Goal: Task Accomplishment & Management: Complete application form

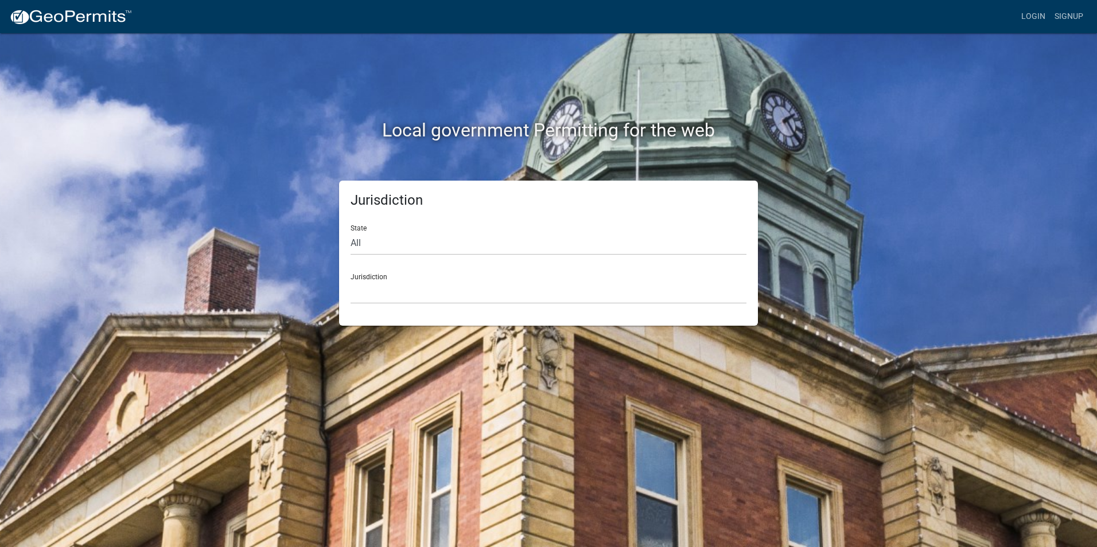
click at [365, 278] on div "Jurisdiction Custer County, Colorado Carroll County, Georgia Cook County, Georg…" at bounding box center [548, 284] width 396 height 40
click at [348, 243] on div "Jurisdiction State All Colorado Georgia Indiana Iowa Kansas Minnesota Ohio Sout…" at bounding box center [548, 253] width 419 height 145
click at [1033, 14] on link "Login" at bounding box center [1032, 17] width 33 height 22
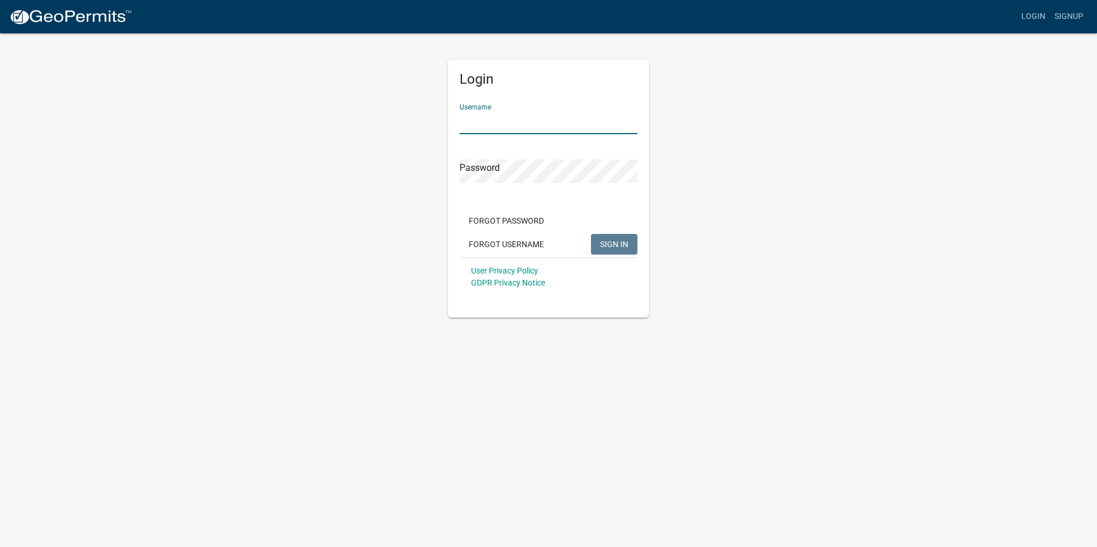
click at [480, 129] on input "Username" at bounding box center [548, 123] width 178 height 24
type input "Stillwaterpools"
click at [623, 244] on span "SIGN IN" at bounding box center [614, 243] width 28 height 9
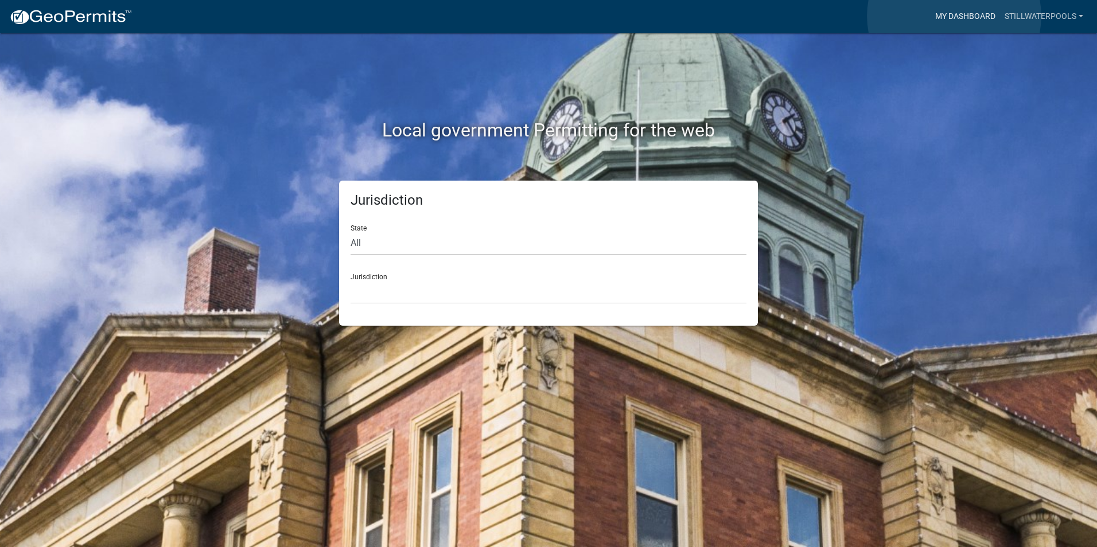
click at [954, 16] on link "My Dashboard" at bounding box center [964, 17] width 69 height 22
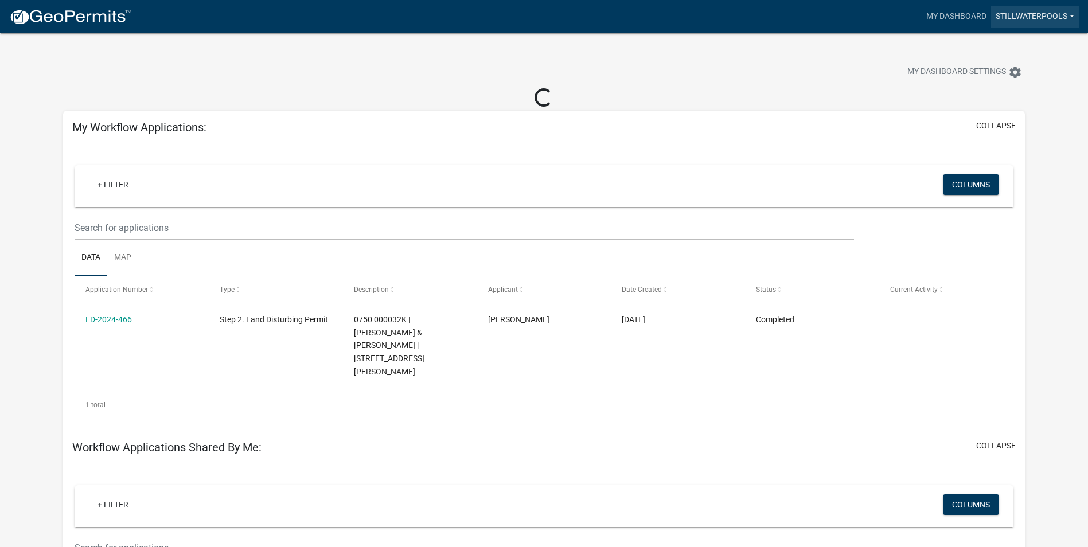
click at [1036, 13] on link "Stillwaterpools" at bounding box center [1035, 17] width 88 height 22
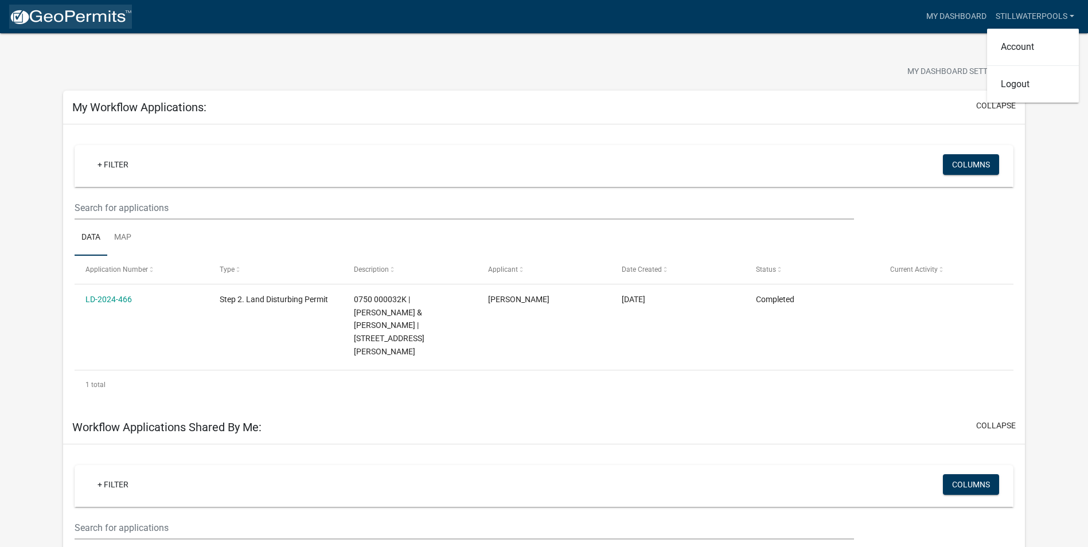
click at [43, 16] on img at bounding box center [70, 17] width 123 height 17
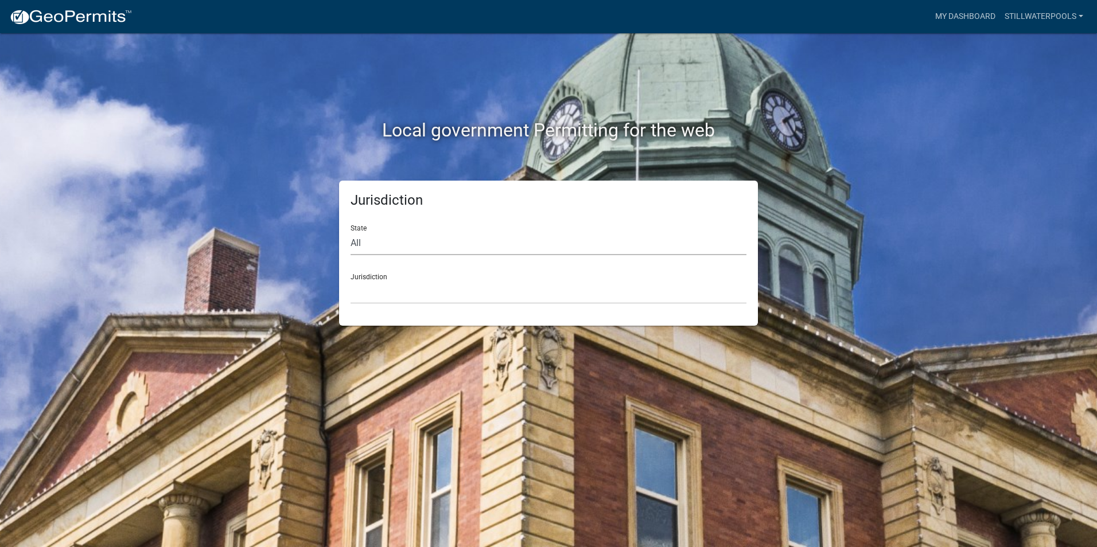
click at [356, 241] on select "All [US_STATE] [US_STATE] [US_STATE] [US_STATE] [US_STATE] [US_STATE] [US_STATE…" at bounding box center [548, 244] width 396 height 24
select select "[US_STATE]"
click at [350, 232] on select "All [US_STATE] [US_STATE] [US_STATE] [US_STATE] [US_STATE] [US_STATE] [US_STATE…" at bounding box center [548, 244] width 396 height 24
click at [376, 293] on select "[GEOGRAPHIC_DATA], [US_STATE][PERSON_NAME][GEOGRAPHIC_DATA], [US_STATE][PERSON_…" at bounding box center [548, 292] width 396 height 24
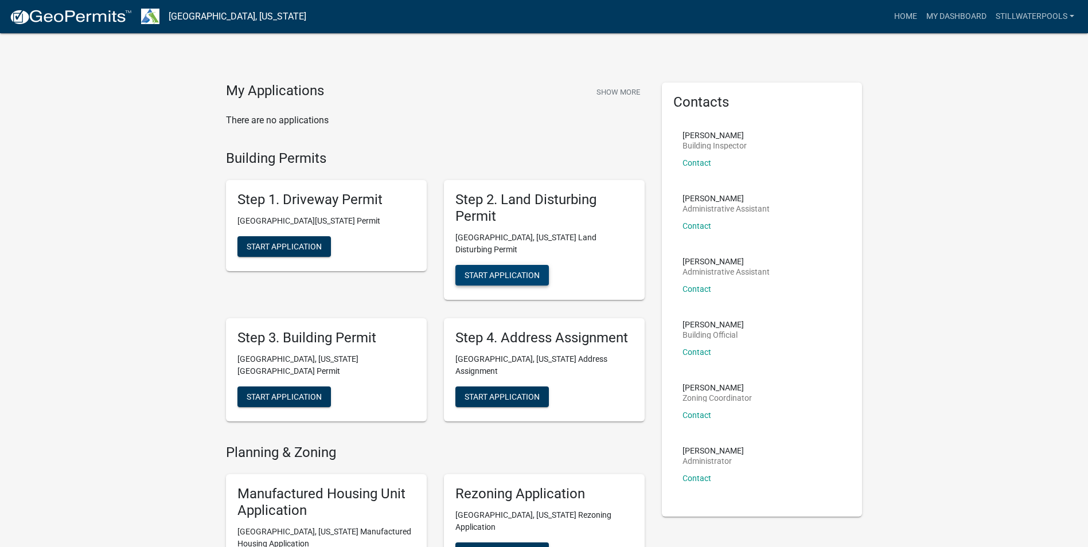
click at [507, 270] on span "Start Application" at bounding box center [502, 274] width 75 height 9
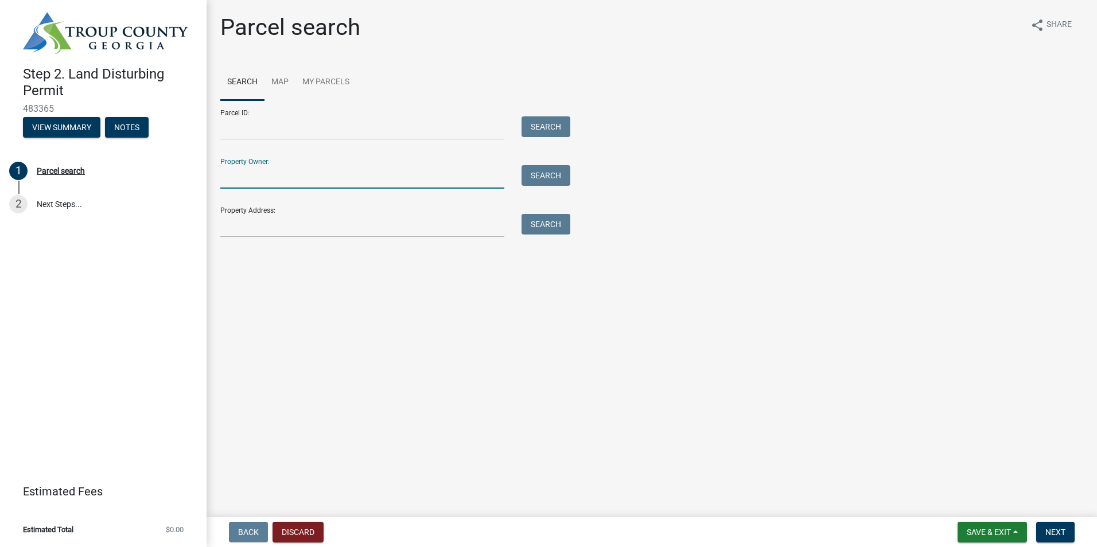
click at [228, 178] on input "Property Owner:" at bounding box center [362, 177] width 284 height 24
type input "[PERSON_NAME]"
click at [535, 183] on button "Search" at bounding box center [545, 175] width 49 height 21
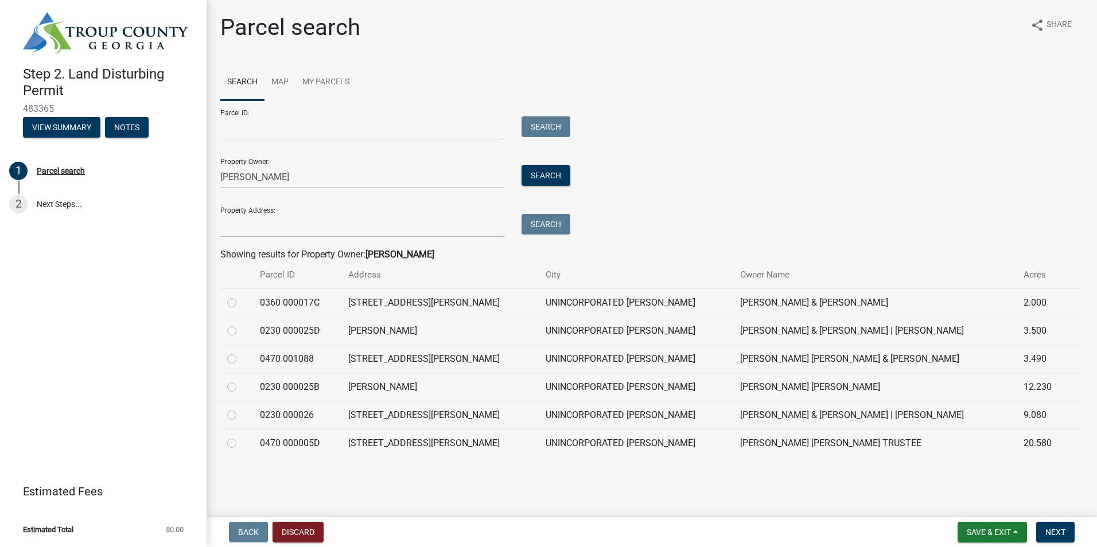
click at [241, 352] on label at bounding box center [241, 352] width 0 height 0
click at [241, 358] on 001088 "radio" at bounding box center [244, 355] width 7 height 7
radio 001088 "true"
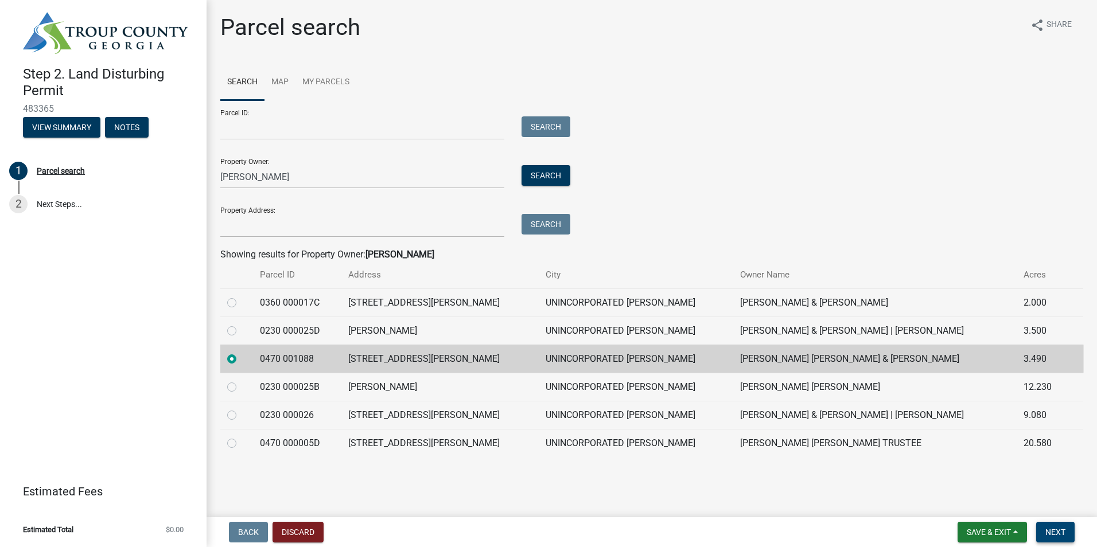
click at [1067, 527] on button "Next" at bounding box center [1055, 532] width 38 height 21
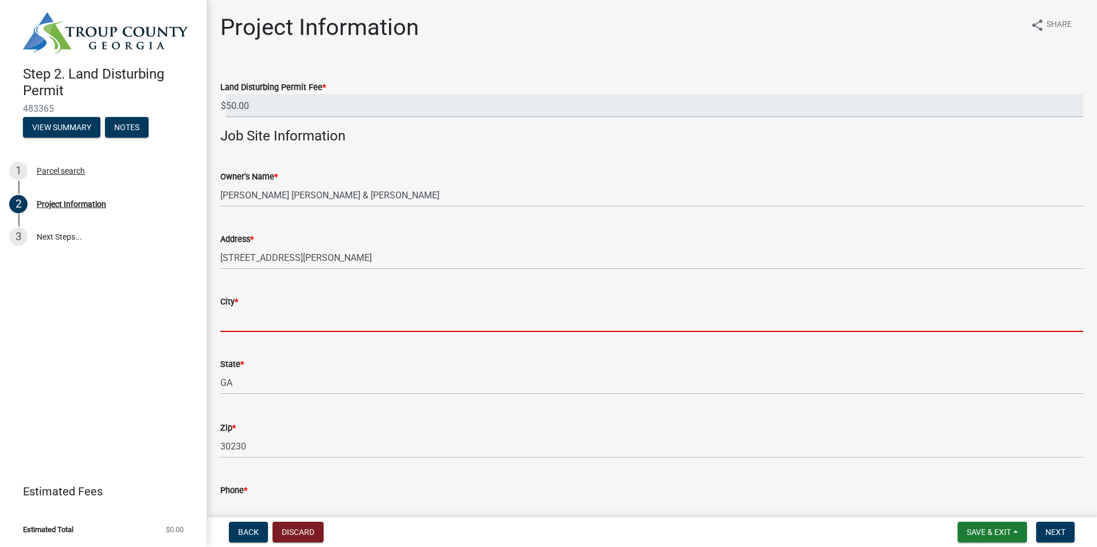
click at [232, 322] on input "City *" at bounding box center [651, 321] width 863 height 24
type input "h"
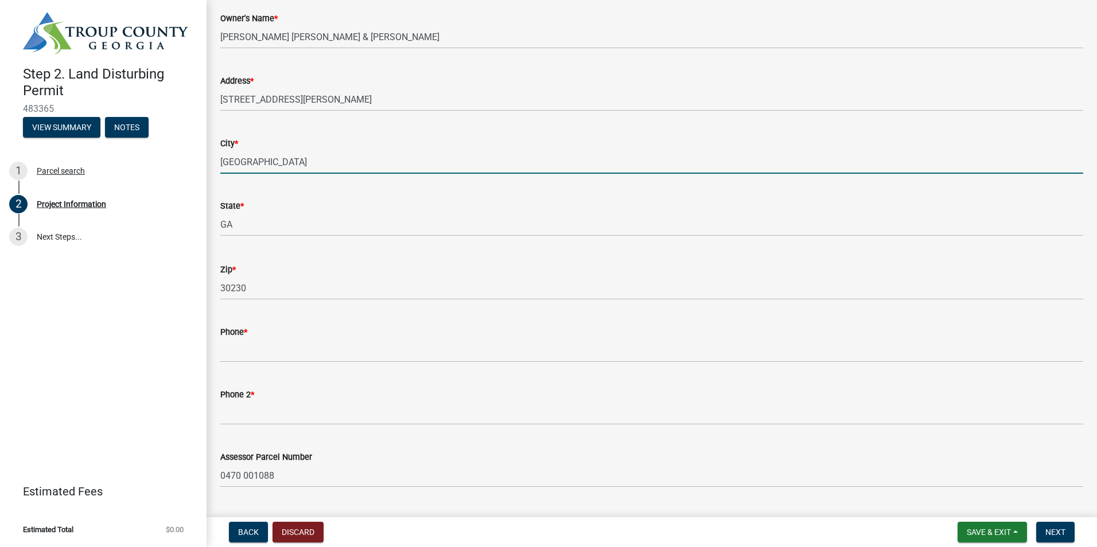
scroll to position [162, 0]
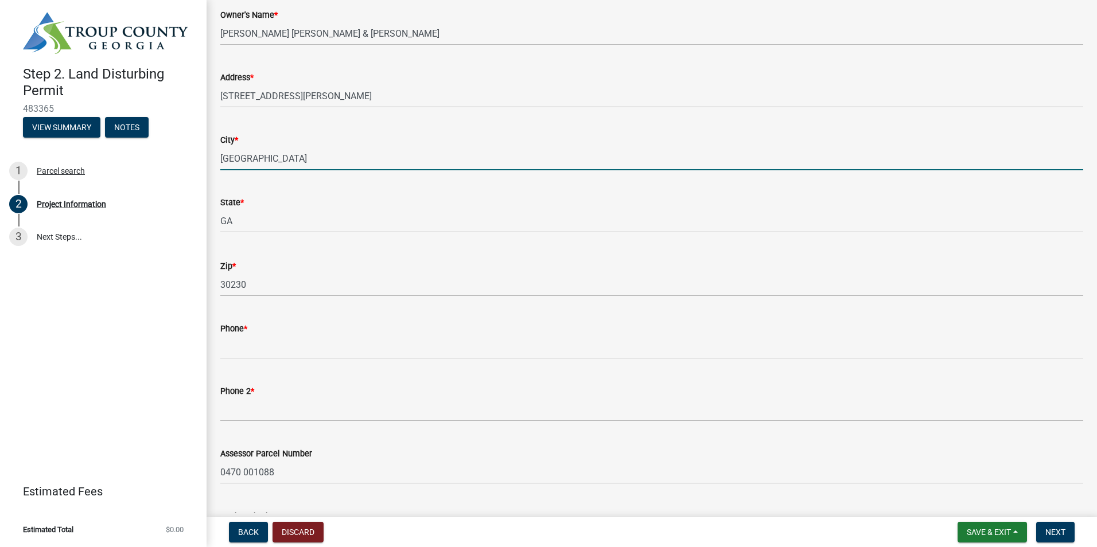
type input "[GEOGRAPHIC_DATA]"
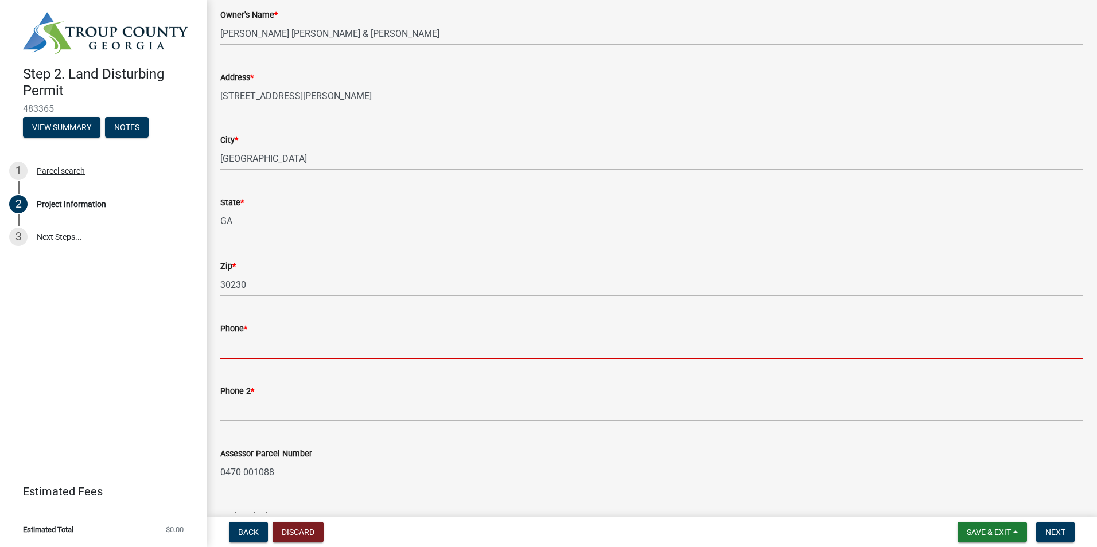
click at [242, 354] on input "Phone *" at bounding box center [651, 348] width 863 height 24
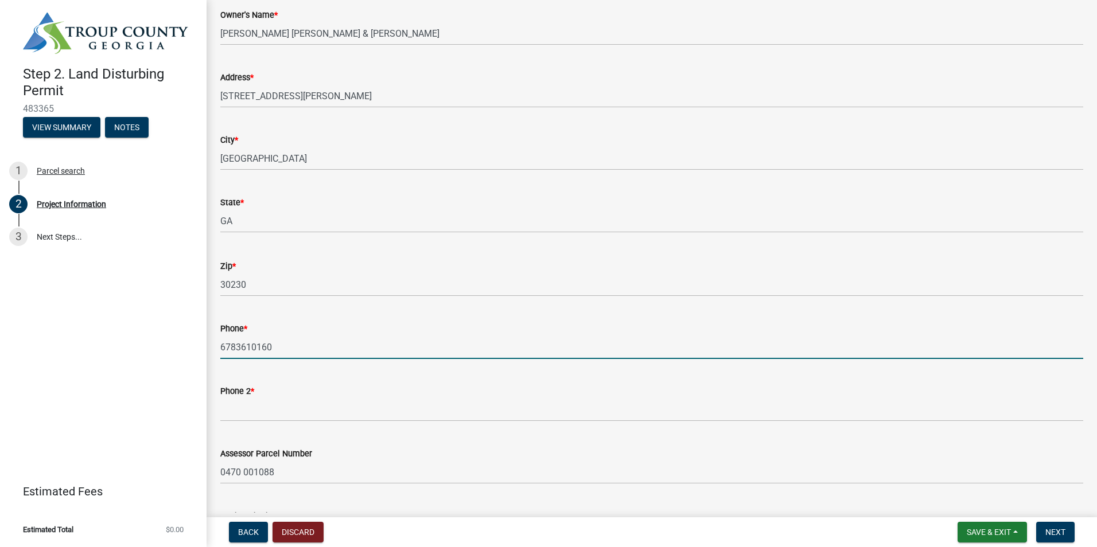
type input "6783610160"
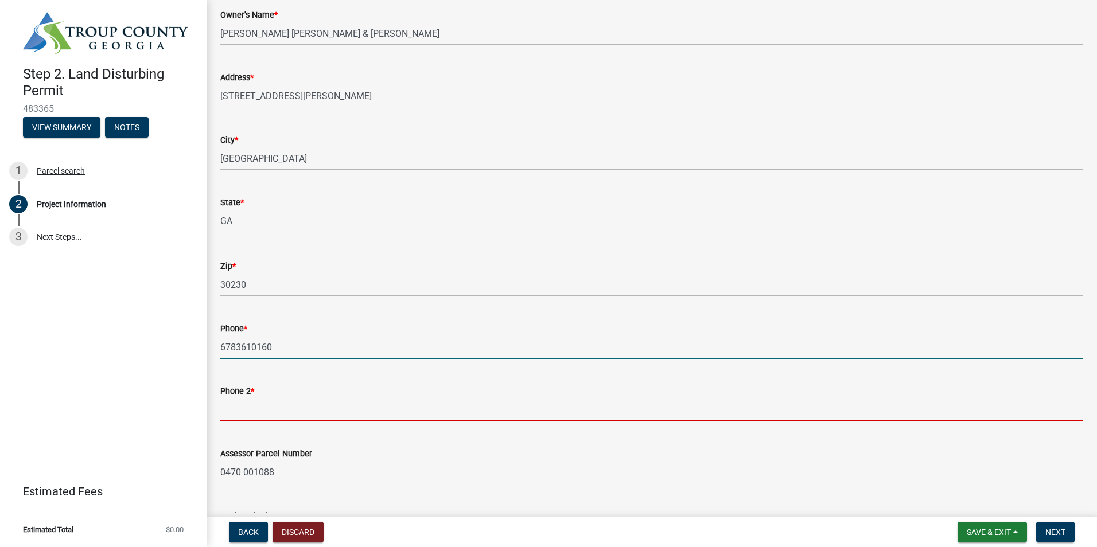
click at [255, 415] on input "Phone 2 *" at bounding box center [651, 410] width 863 height 24
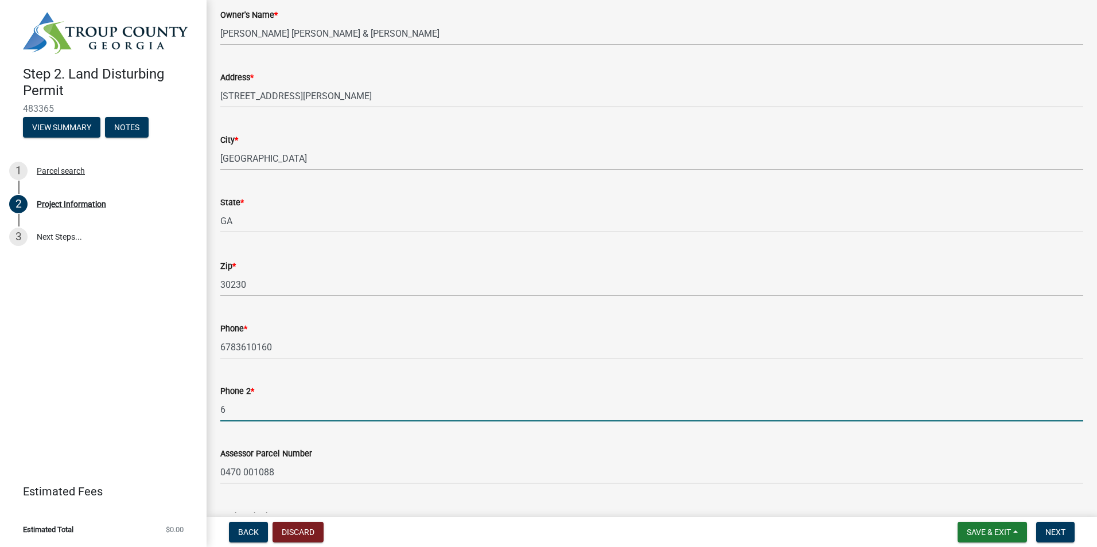
type input "6788731924"
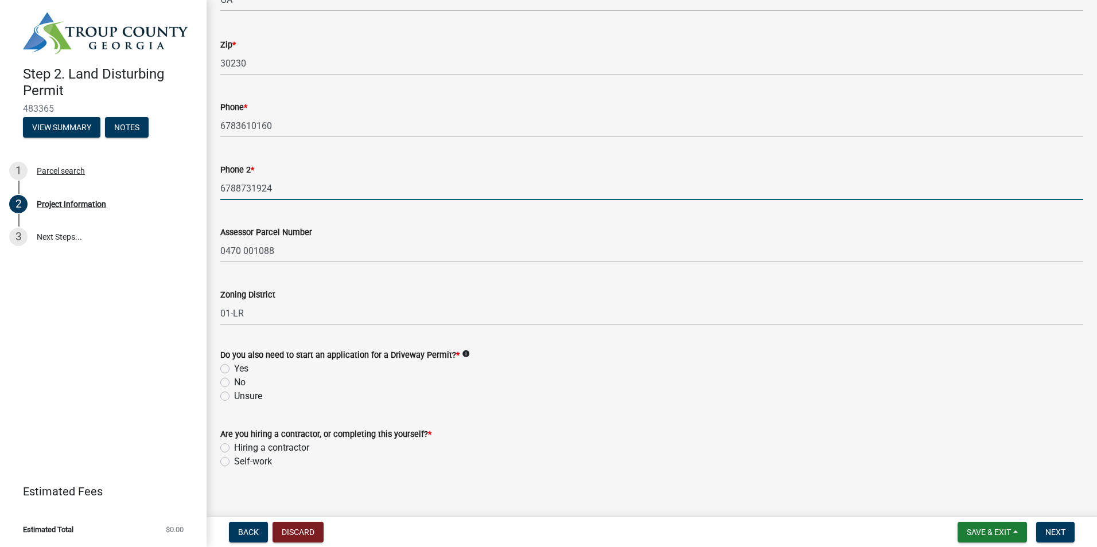
scroll to position [394, 0]
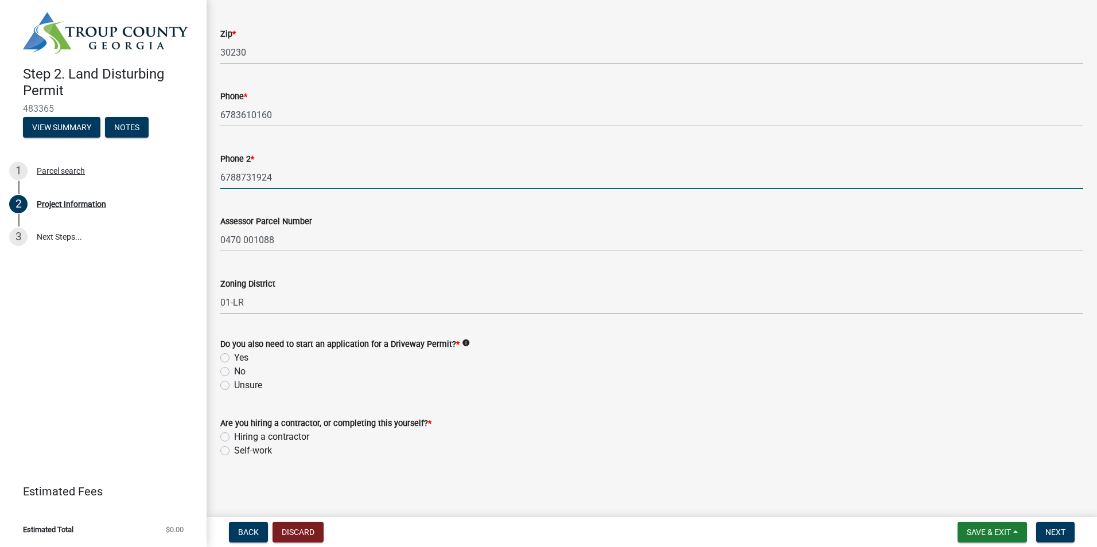
click at [234, 371] on label "No" at bounding box center [239, 372] width 11 height 14
click at [234, 371] on input "No" at bounding box center [237, 368] width 7 height 7
radio input "true"
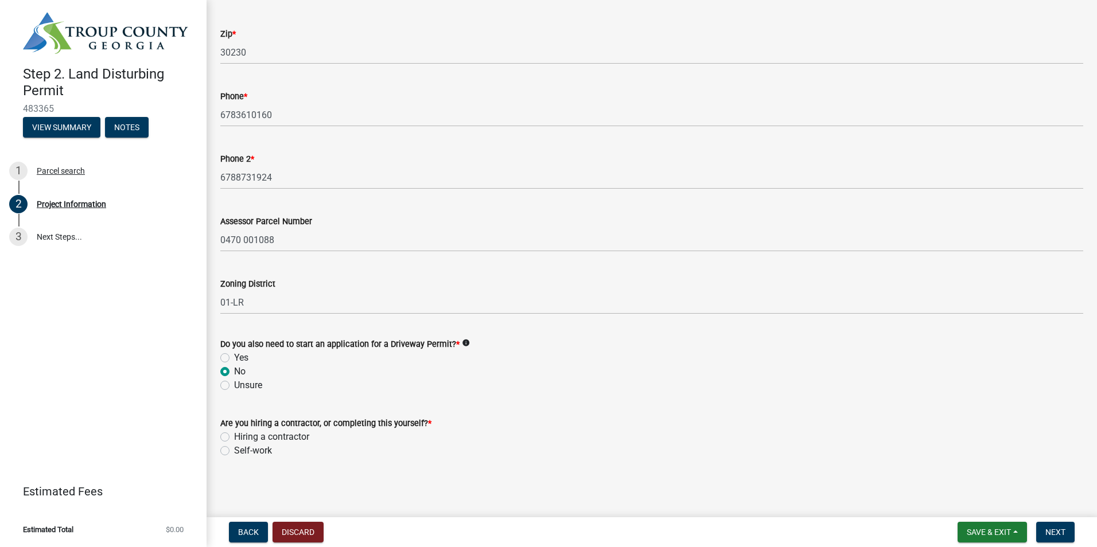
click at [234, 451] on label "Self-work" at bounding box center [253, 451] width 38 height 14
click at [234, 451] on input "Self-work" at bounding box center [237, 447] width 7 height 7
radio input "true"
click at [1056, 528] on span "Next" at bounding box center [1055, 532] width 20 height 9
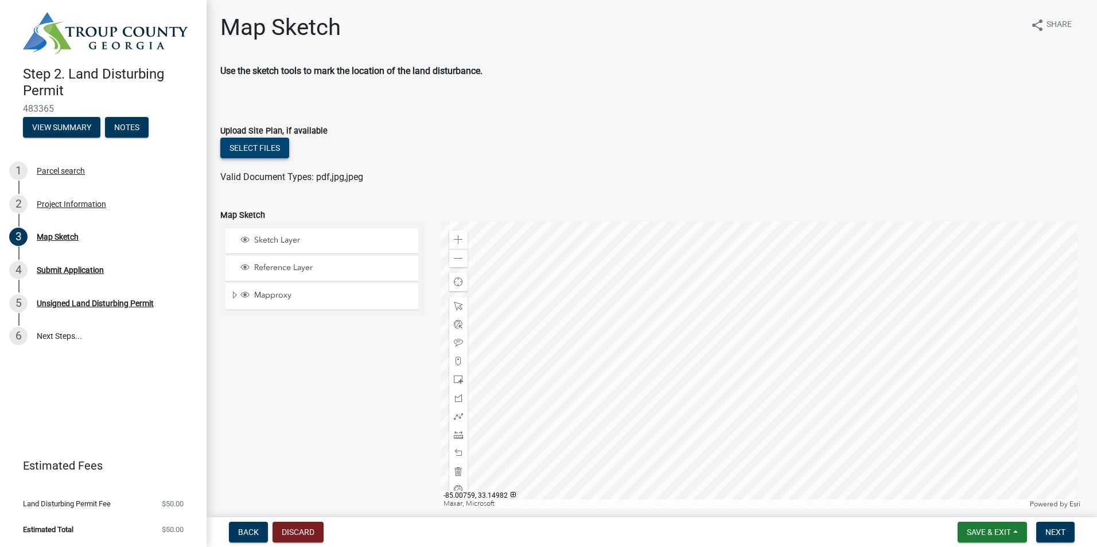
click at [252, 148] on button "Select files" at bounding box center [254, 148] width 69 height 21
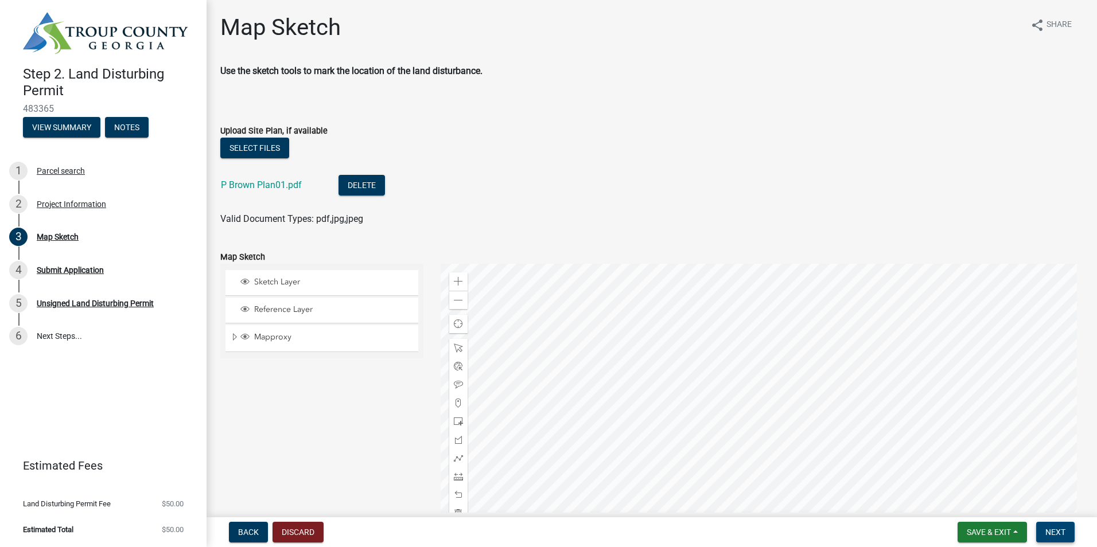
click at [1062, 532] on span "Next" at bounding box center [1055, 532] width 20 height 9
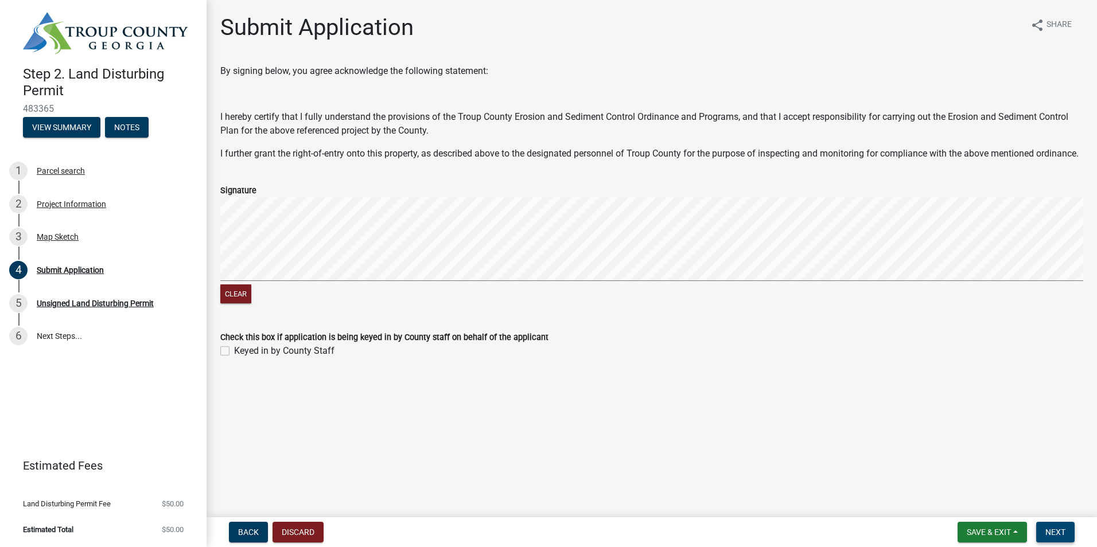
click at [1060, 528] on span "Next" at bounding box center [1055, 532] width 20 height 9
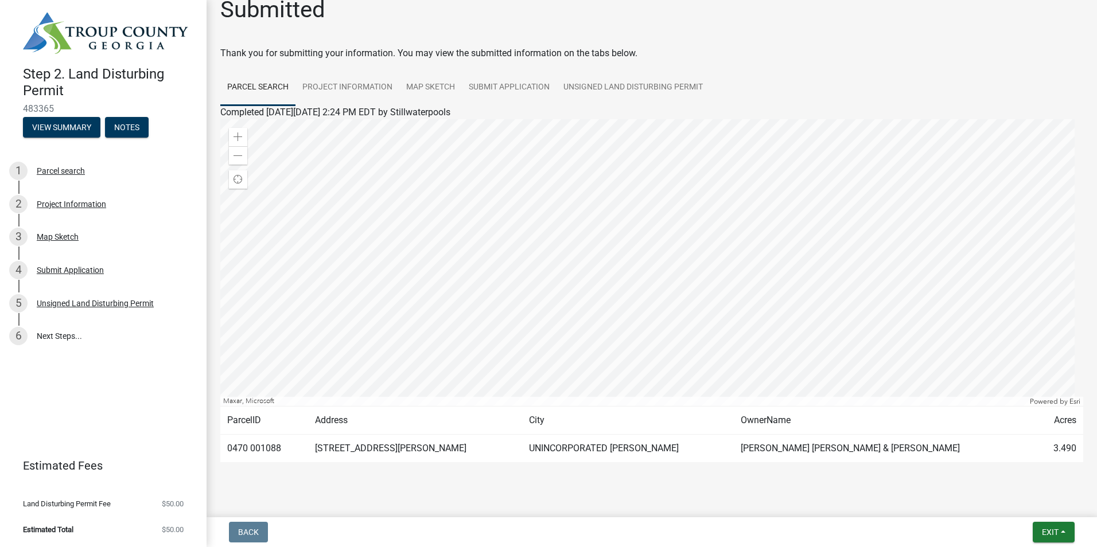
scroll to position [35, 0]
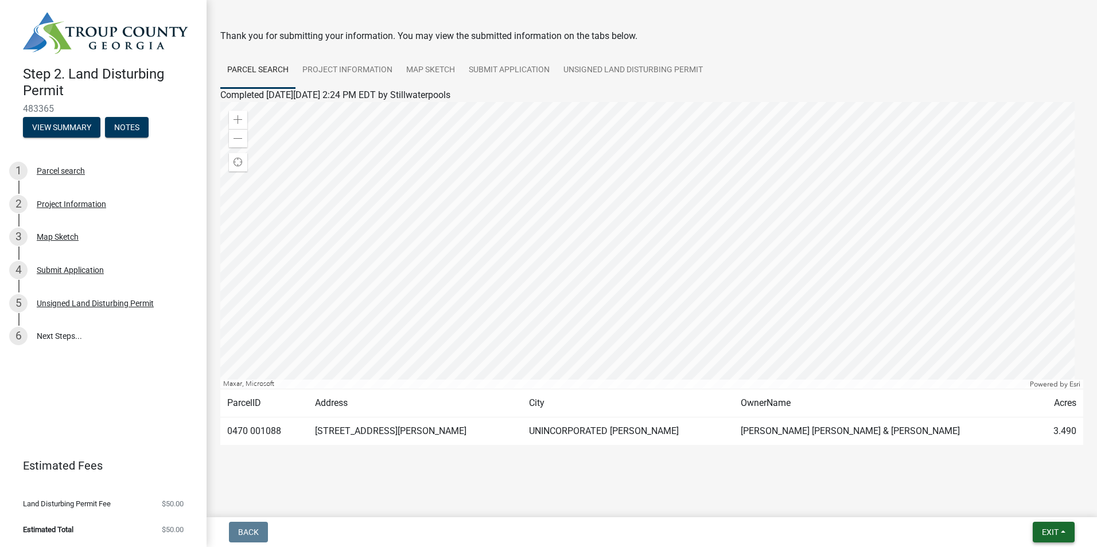
click at [1062, 532] on button "Exit" at bounding box center [1053, 532] width 42 height 21
click at [87, 127] on button "View Summary" at bounding box center [61, 127] width 77 height 21
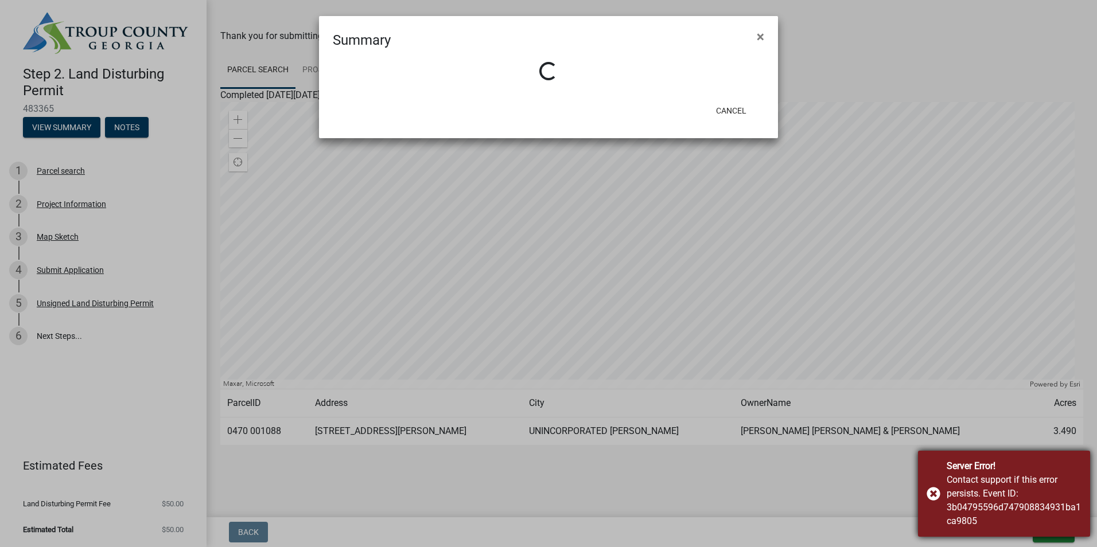
click at [931, 493] on div "Server Error! Contact support if this error persists. Event ID: 3b04795596d7479…" at bounding box center [1004, 494] width 172 height 86
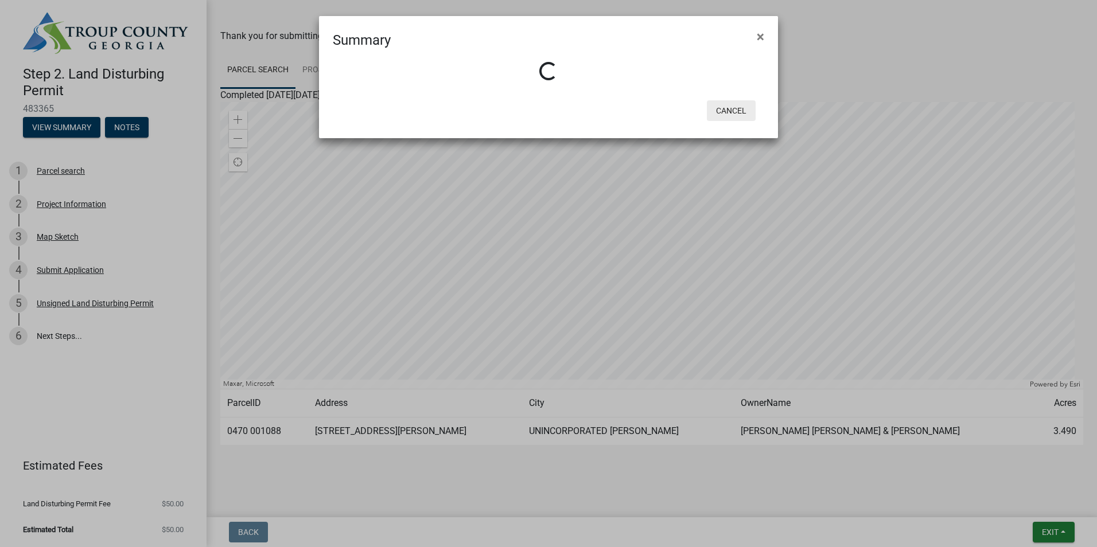
click at [726, 115] on button "Cancel" at bounding box center [731, 110] width 49 height 21
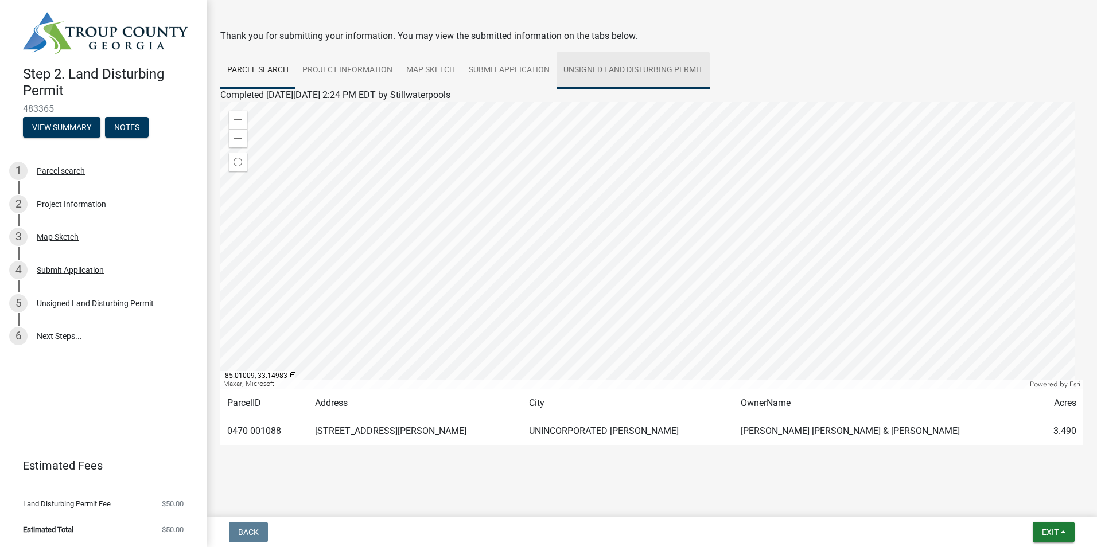
click at [627, 64] on link "Unsigned Land Disturbing Permit" at bounding box center [632, 70] width 153 height 37
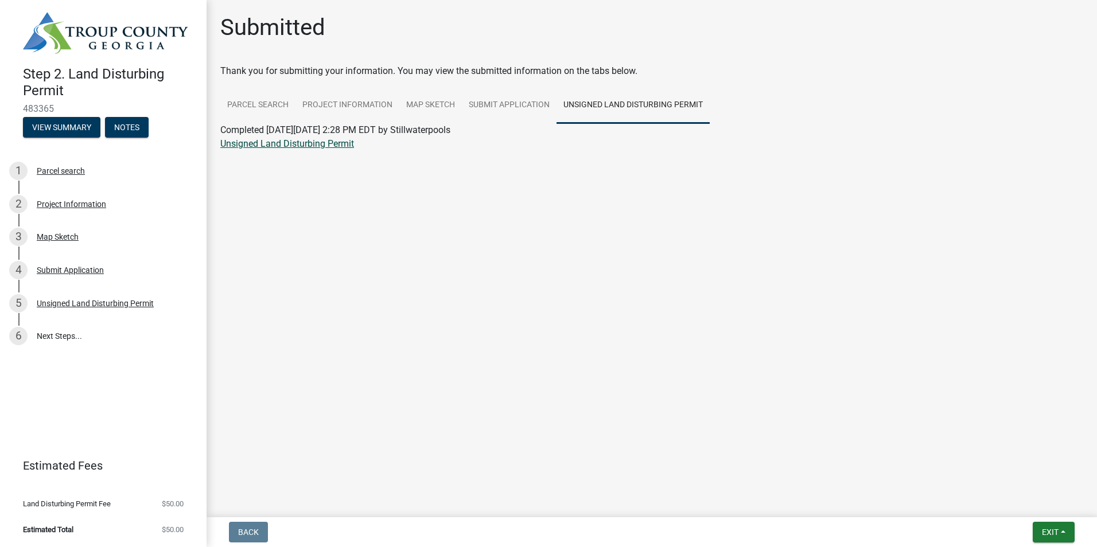
click at [243, 146] on link "Unsigned Land Disturbing Permit" at bounding box center [287, 143] width 134 height 11
click at [52, 337] on link "6 Next Steps..." at bounding box center [103, 335] width 206 height 33
click at [136, 124] on button "Notes" at bounding box center [127, 127] width 44 height 21
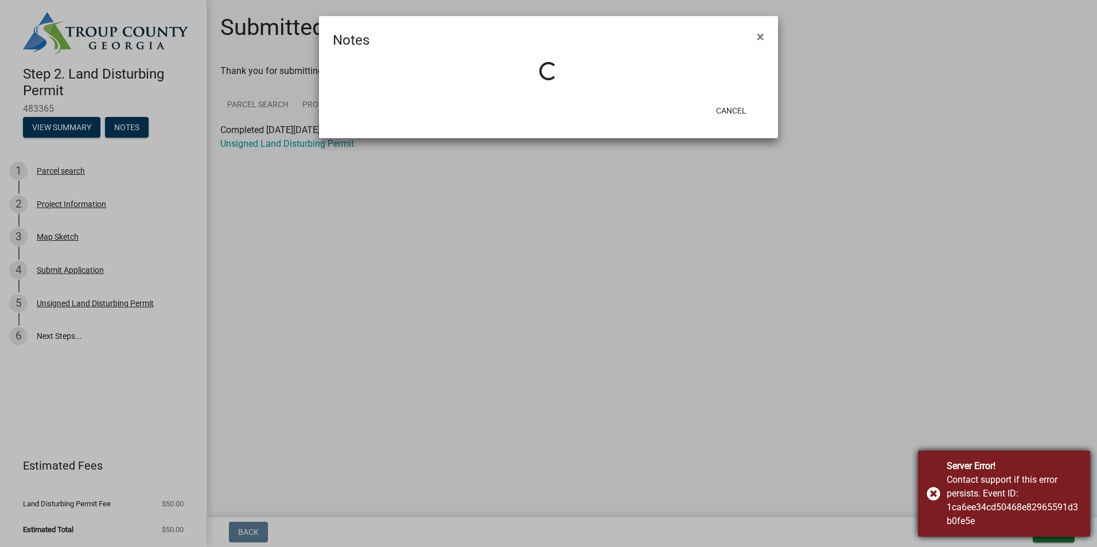
click at [931, 493] on div "Server Error! Contact support if this error persists. Event ID: 1ca6ee34cd50468…" at bounding box center [1004, 494] width 172 height 86
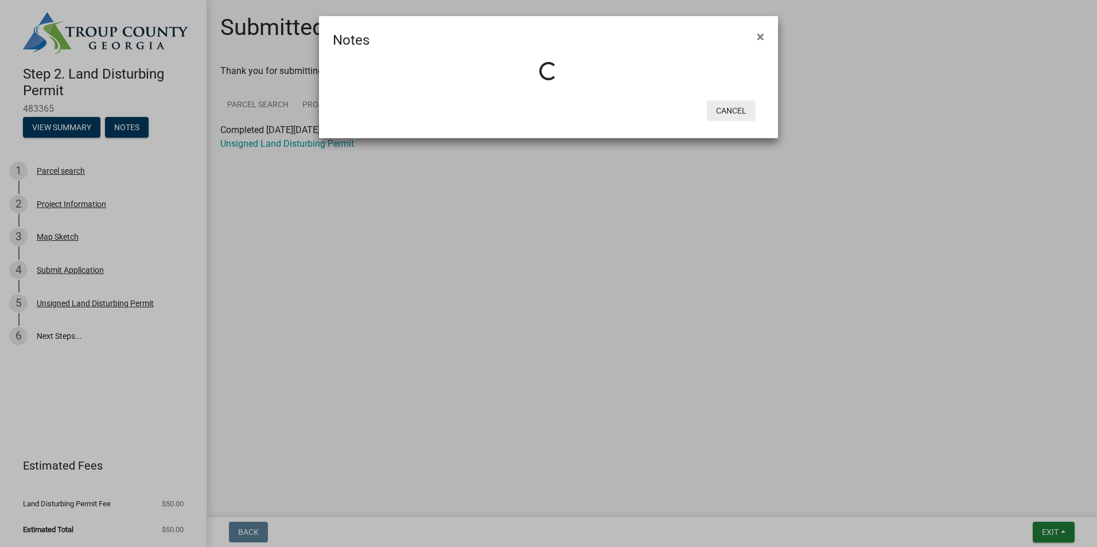
click at [737, 107] on button "Cancel" at bounding box center [731, 110] width 49 height 21
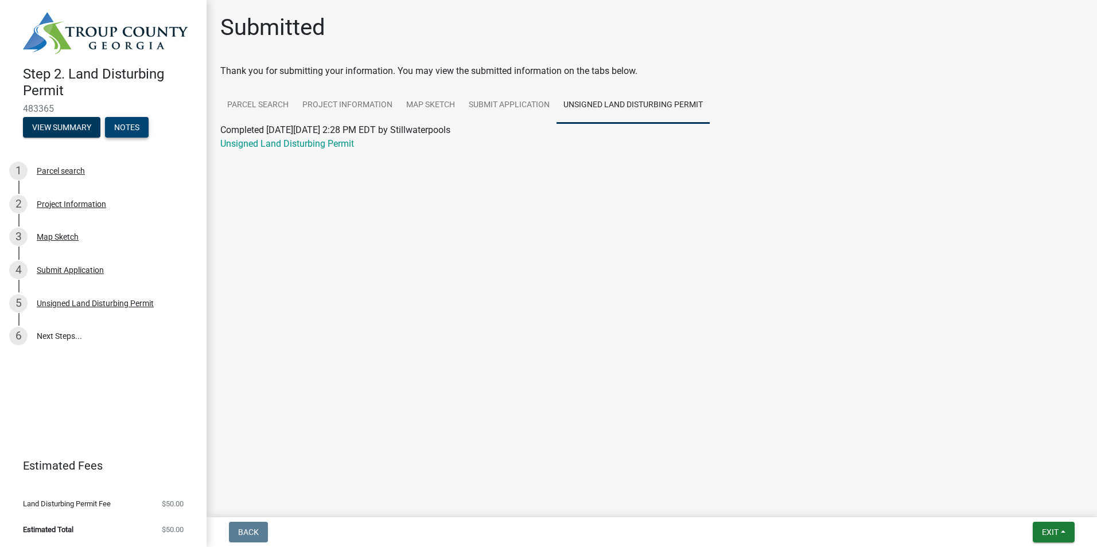
click at [128, 124] on button "Notes" at bounding box center [127, 127] width 44 height 21
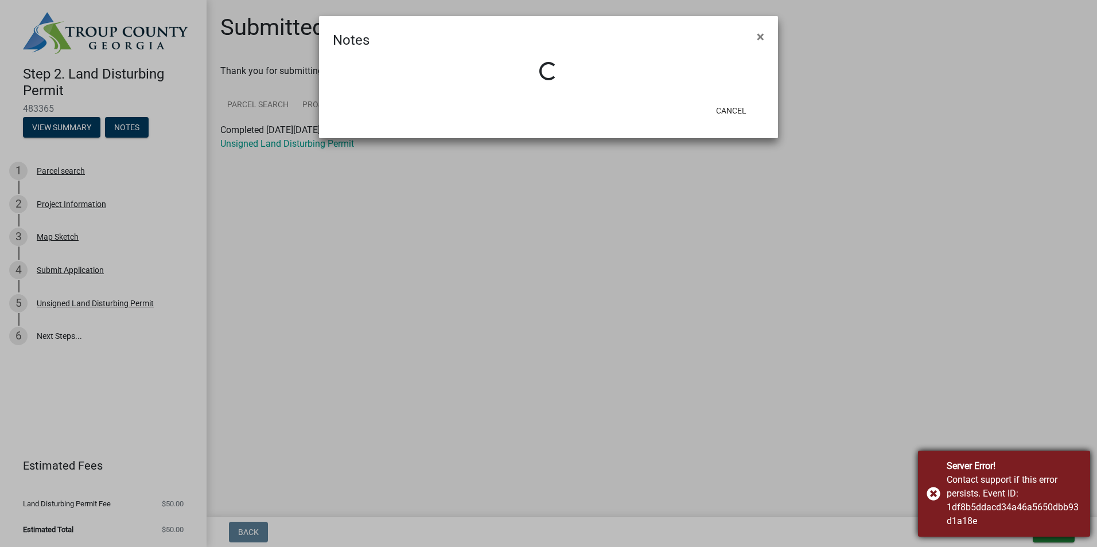
click at [935, 494] on div "Server Error! Contact support if this error persists. Event ID: 1df8b5ddacd34a4…" at bounding box center [1004, 494] width 172 height 86
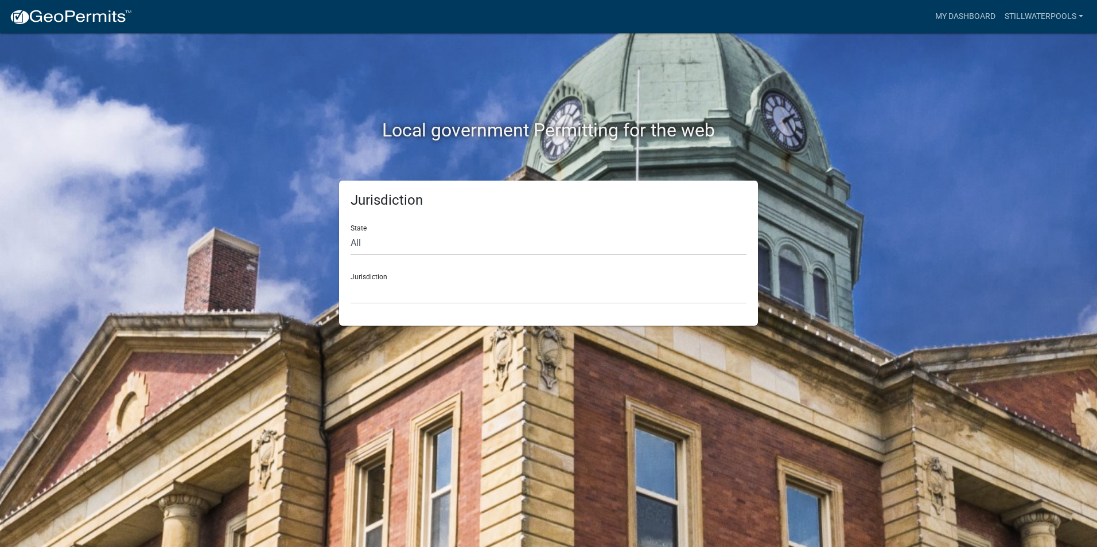
click at [1059, 62] on div "Local government Permitting for the web Jurisdiction State All [US_STATE] [US_S…" at bounding box center [548, 273] width 1097 height 547
click at [1026, 11] on link "Stillwaterpools" at bounding box center [1044, 17] width 88 height 22
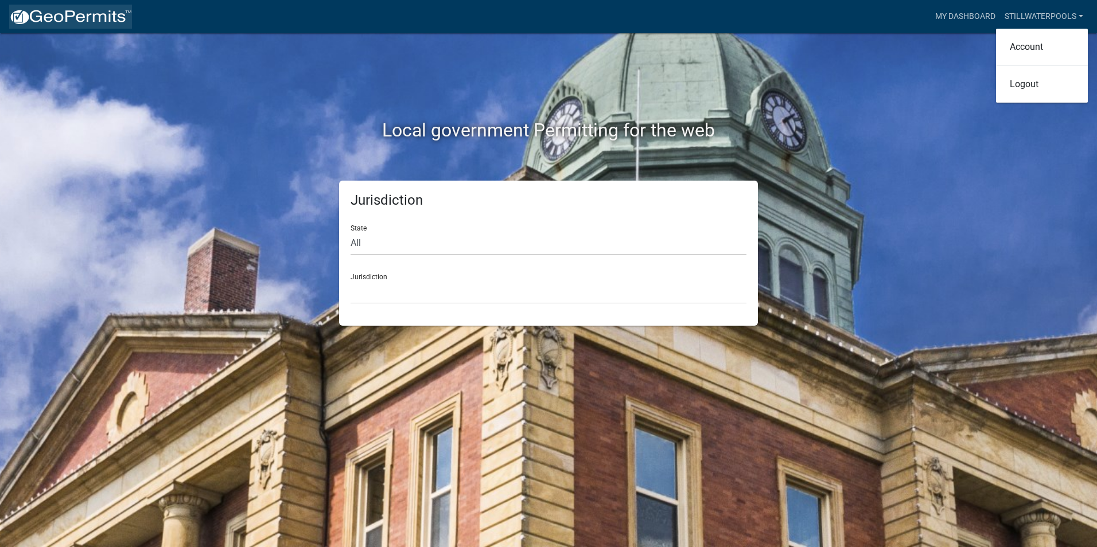
click at [25, 18] on img at bounding box center [70, 17] width 123 height 17
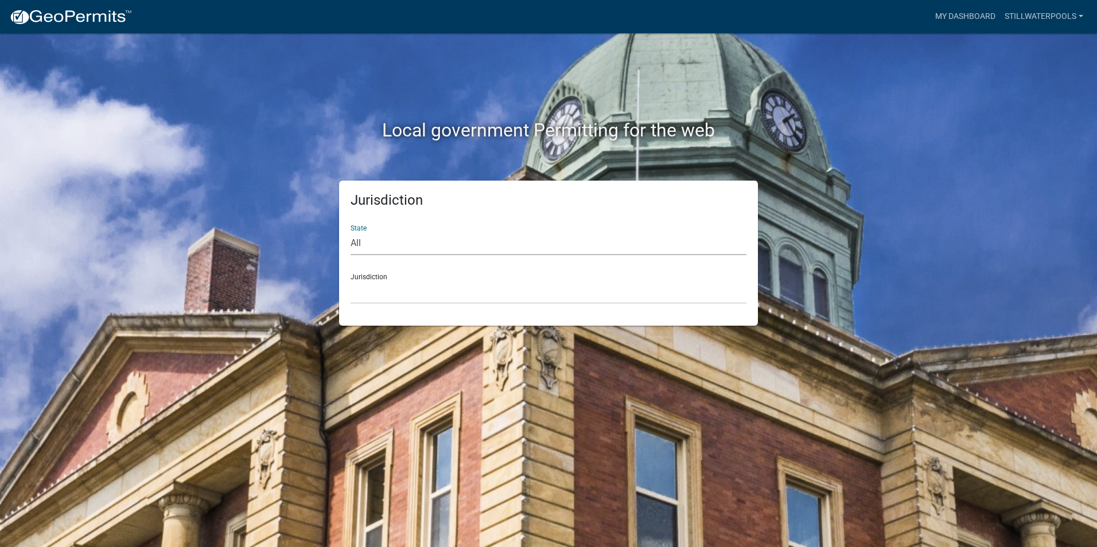
click at [371, 245] on select "All [US_STATE] [US_STATE] [US_STATE] [US_STATE] [US_STATE] [US_STATE] [US_STATE…" at bounding box center [548, 244] width 396 height 24
select select "[US_STATE]"
click at [350, 232] on select "All [US_STATE] [US_STATE] [US_STATE] [US_STATE] [US_STATE] [US_STATE] [US_STATE…" at bounding box center [548, 244] width 396 height 24
click at [374, 288] on select "[GEOGRAPHIC_DATA], [US_STATE][PERSON_NAME][GEOGRAPHIC_DATA], [US_STATE][PERSON_…" at bounding box center [548, 292] width 396 height 24
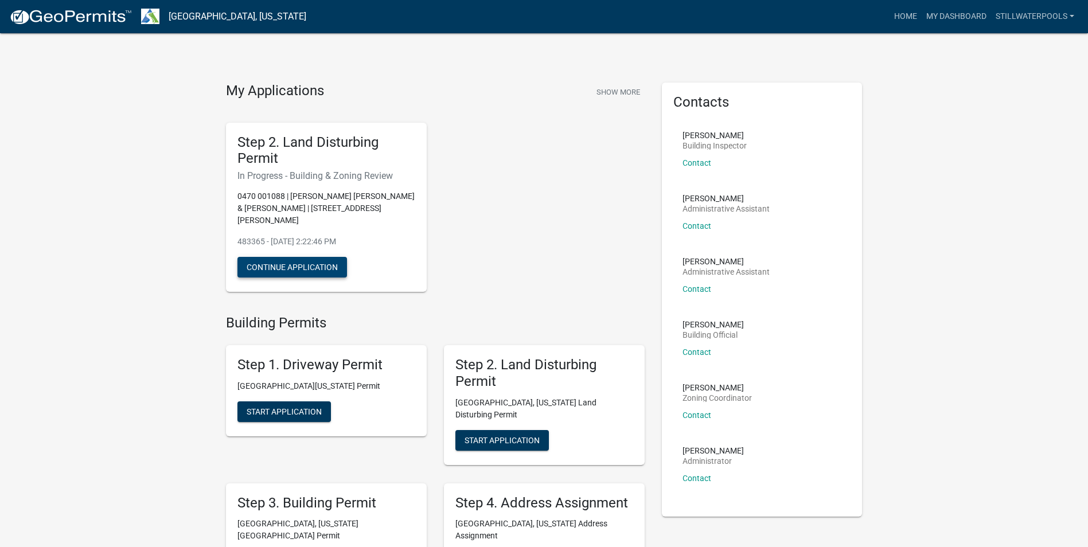
click at [269, 257] on button "Continue Application" at bounding box center [292, 267] width 110 height 21
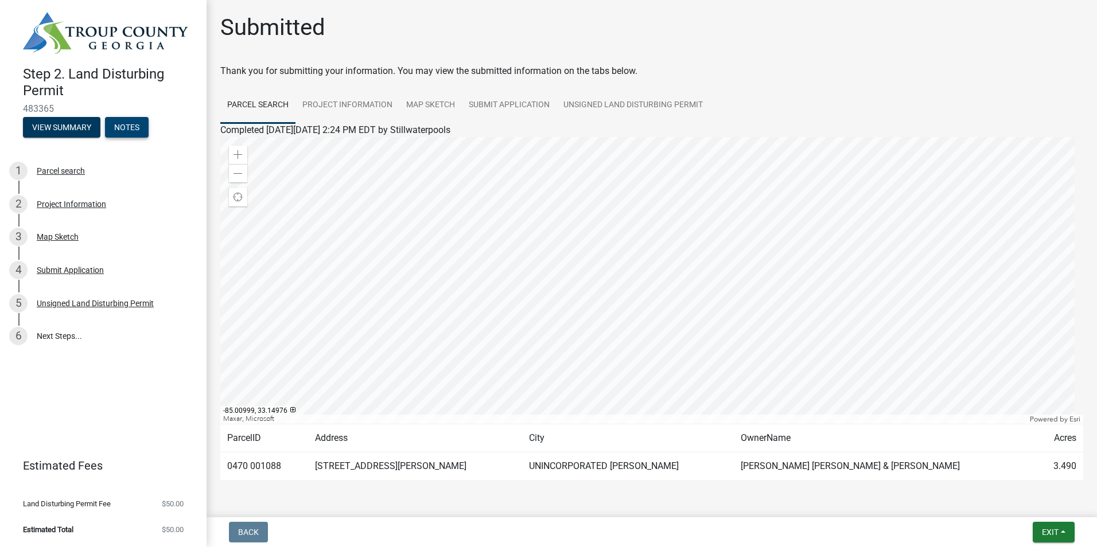
click at [123, 132] on button "Notes" at bounding box center [127, 127] width 44 height 21
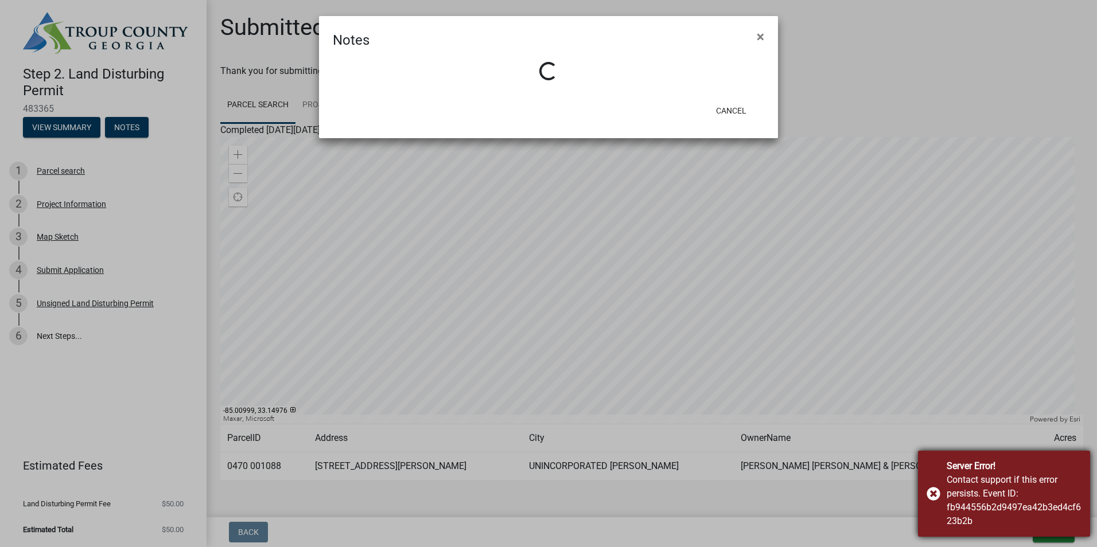
click at [931, 493] on div "Server Error! Contact support if this error persists. Event ID: fb944556b2d9497…" at bounding box center [1004, 494] width 172 height 86
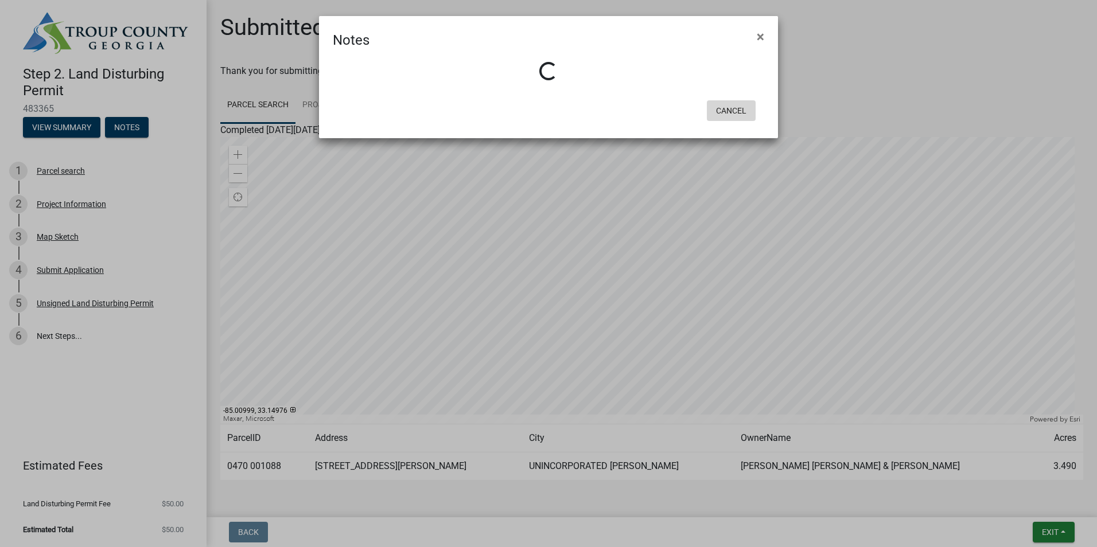
click at [738, 112] on button "Cancel" at bounding box center [731, 110] width 49 height 21
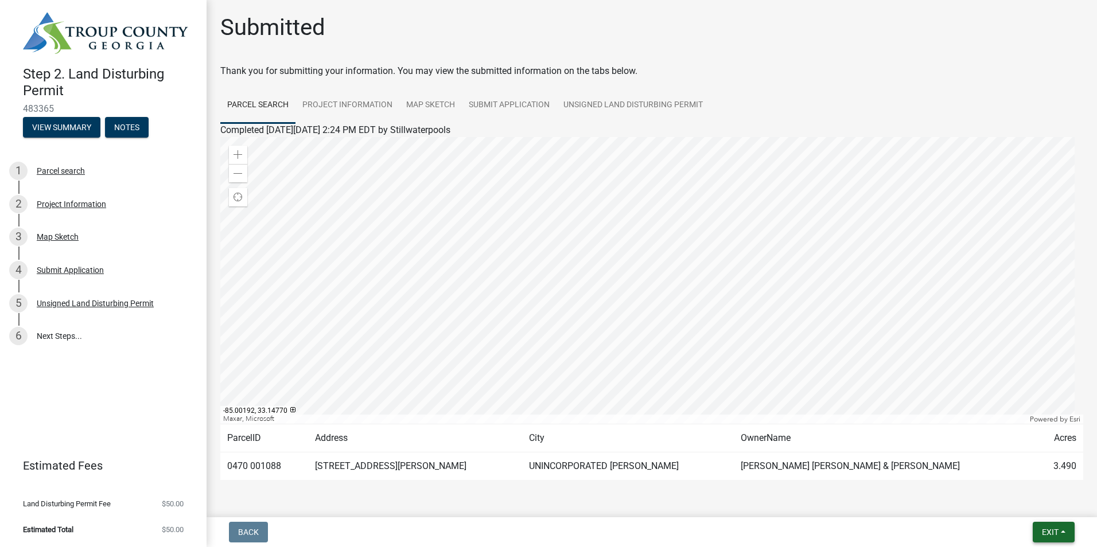
click at [1063, 530] on button "Exit" at bounding box center [1053, 532] width 42 height 21
click at [1020, 503] on button "Save & Exit" at bounding box center [1028, 503] width 92 height 28
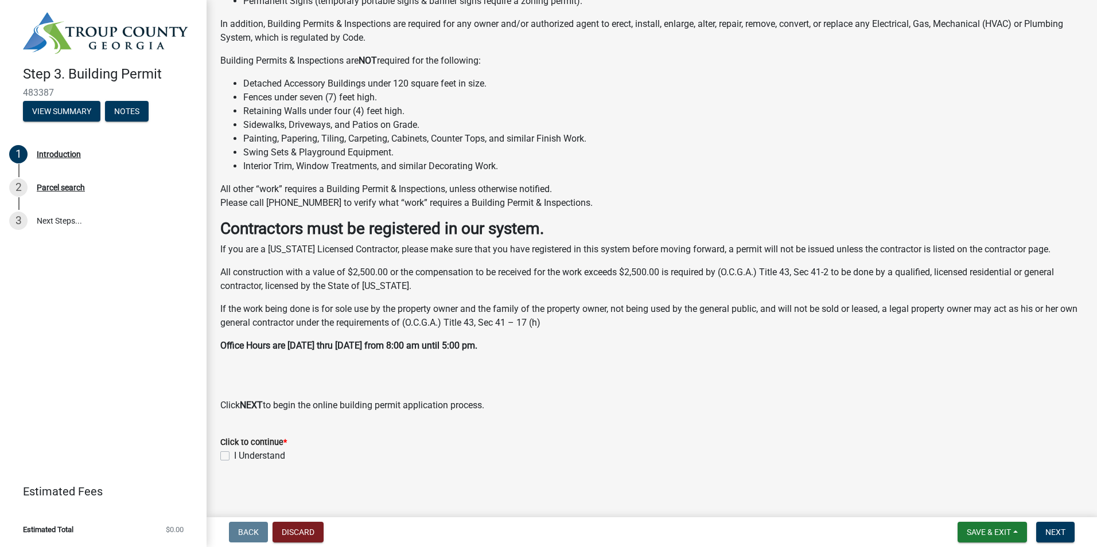
scroll to position [174, 0]
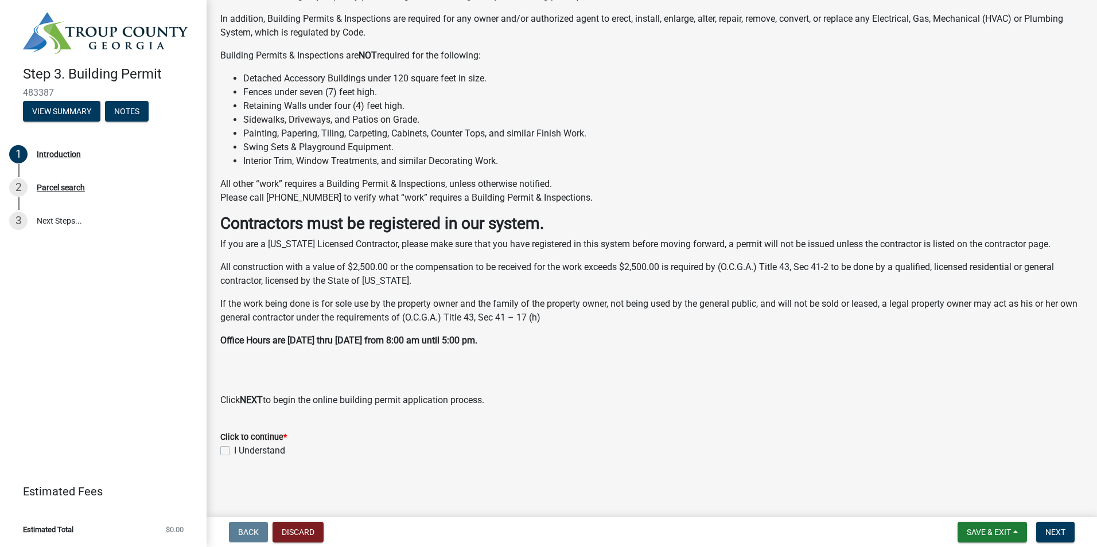
click at [234, 453] on label "I Understand" at bounding box center [259, 451] width 51 height 14
click at [234, 451] on input "I Understand" at bounding box center [237, 447] width 7 height 7
checkbox input "true"
click at [1055, 536] on span "Next" at bounding box center [1055, 532] width 20 height 9
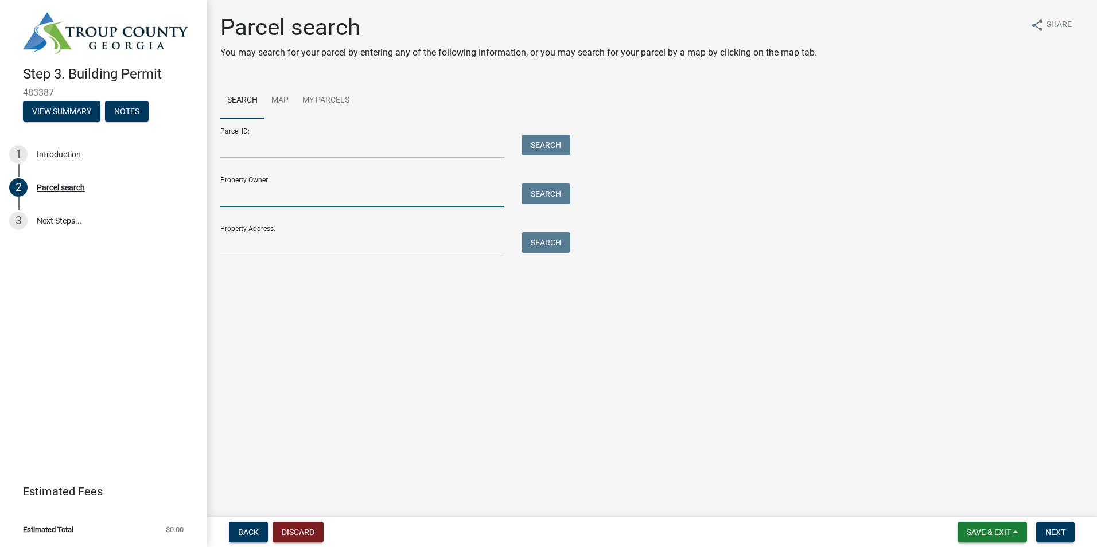
click at [227, 197] on input "Property Owner:" at bounding box center [362, 196] width 284 height 24
type input "[PERSON_NAME]"
click at [551, 194] on button "Search" at bounding box center [545, 194] width 49 height 21
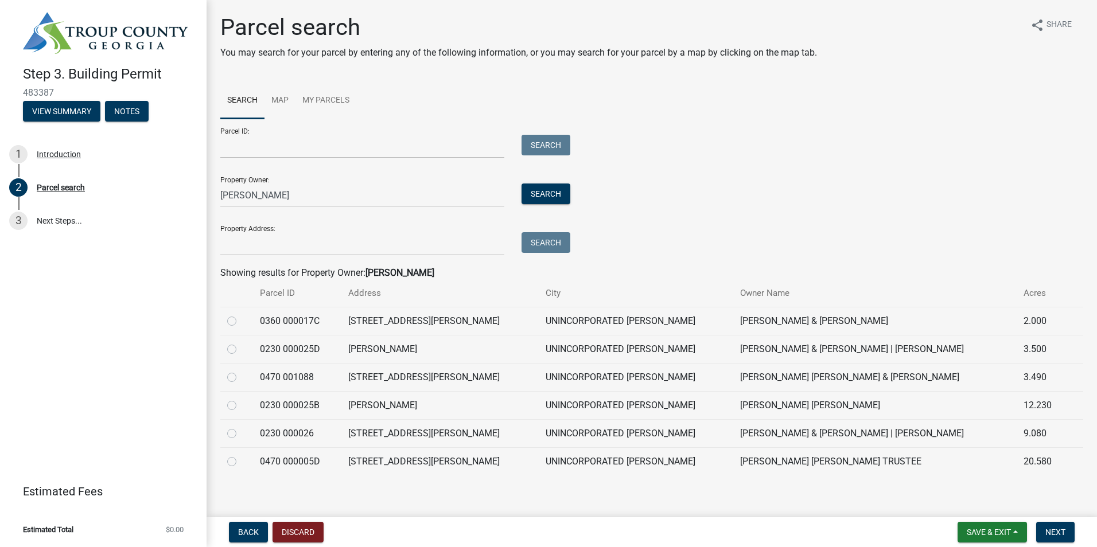
click at [241, 371] on label at bounding box center [241, 371] width 0 height 0
click at [241, 378] on 001088 "radio" at bounding box center [244, 374] width 7 height 7
radio 001088 "true"
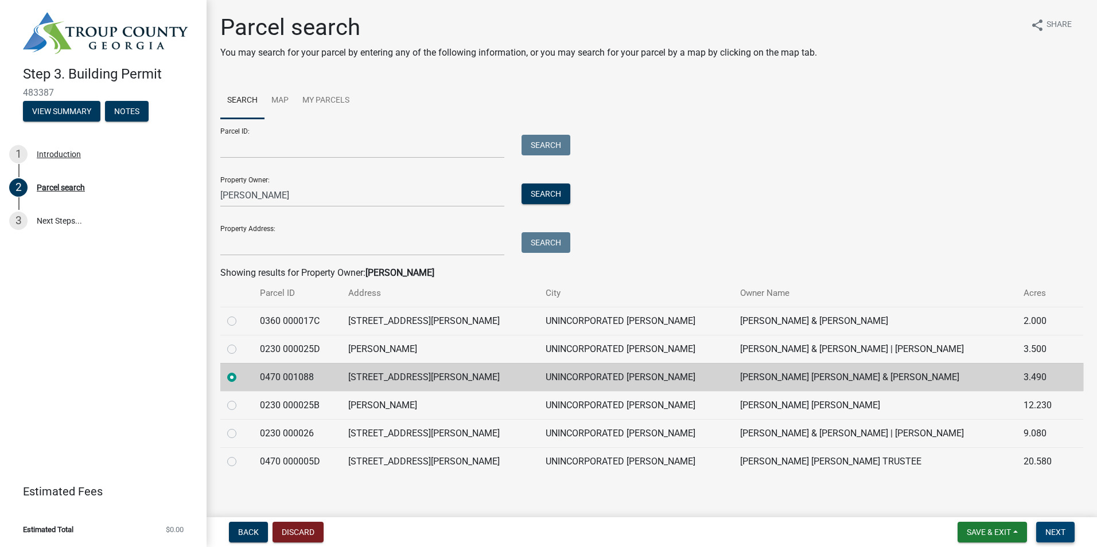
click at [1068, 534] on button "Next" at bounding box center [1055, 532] width 38 height 21
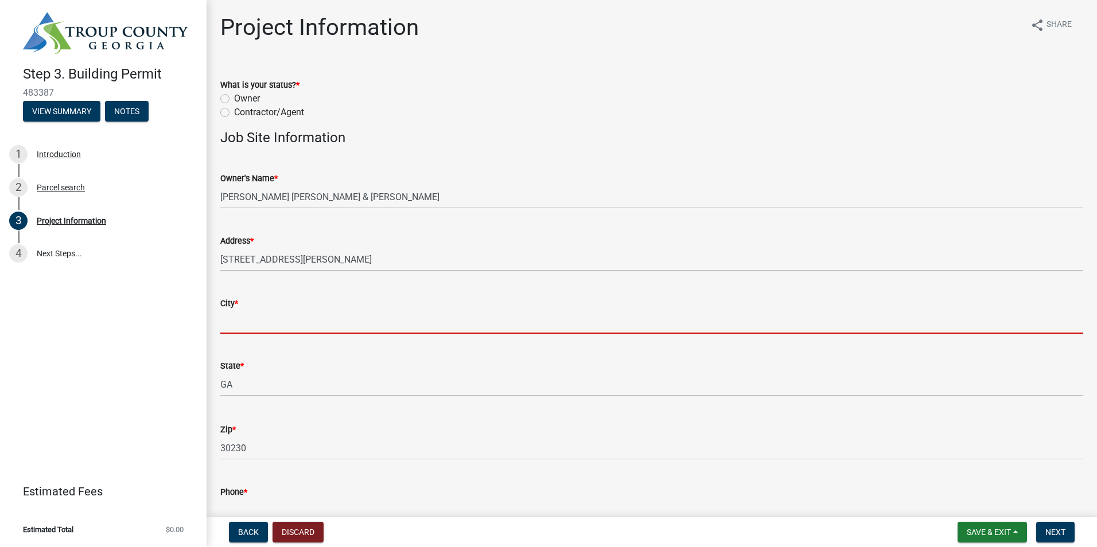
click at [234, 329] on input "City *" at bounding box center [651, 322] width 863 height 24
type input "[GEOGRAPHIC_DATA]"
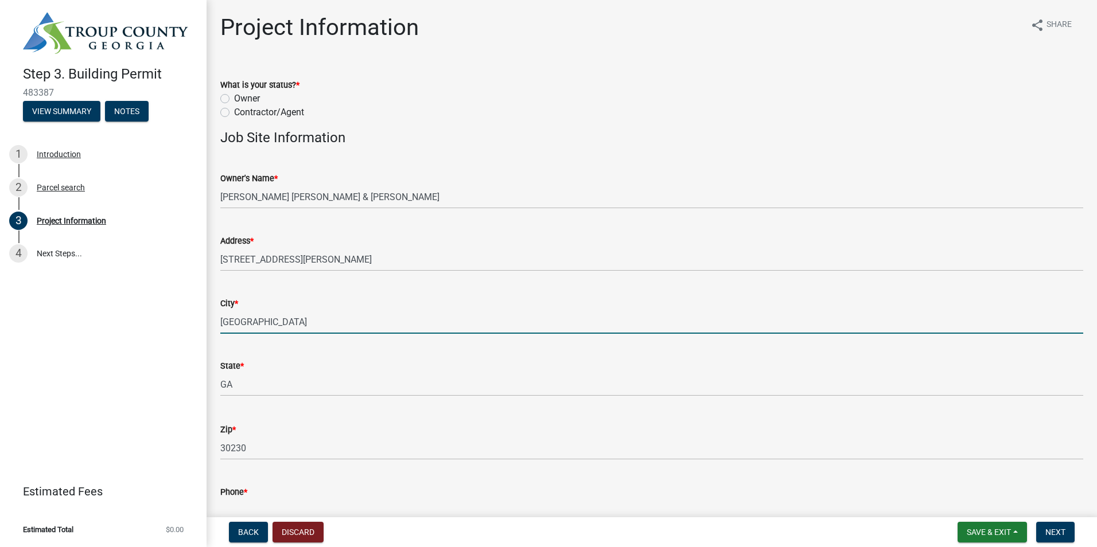
type input "6783610160"
type input "[PERSON_NAME][EMAIL_ADDRESS][DOMAIN_NAME]"
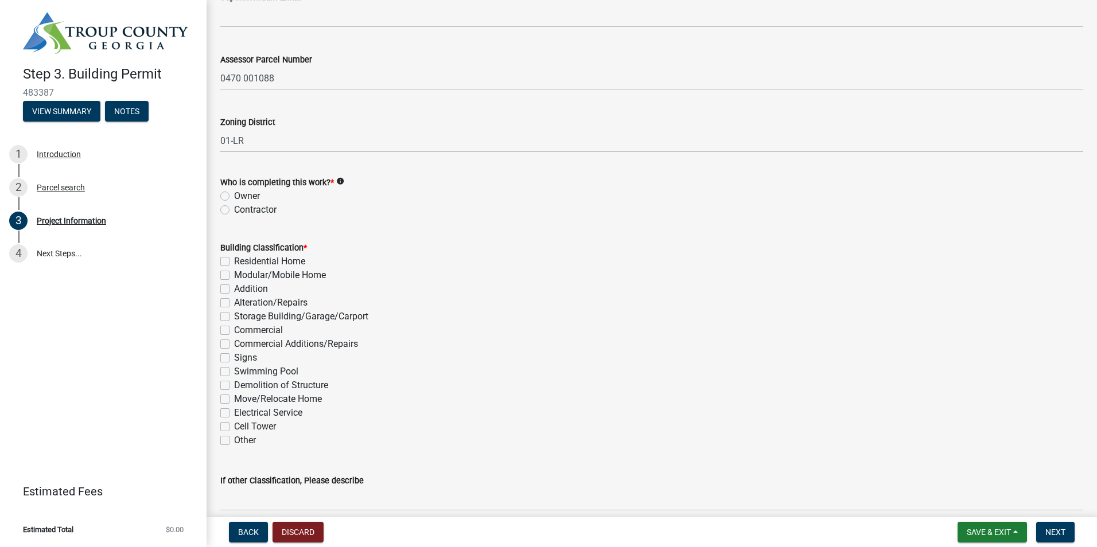
scroll to position [704, 0]
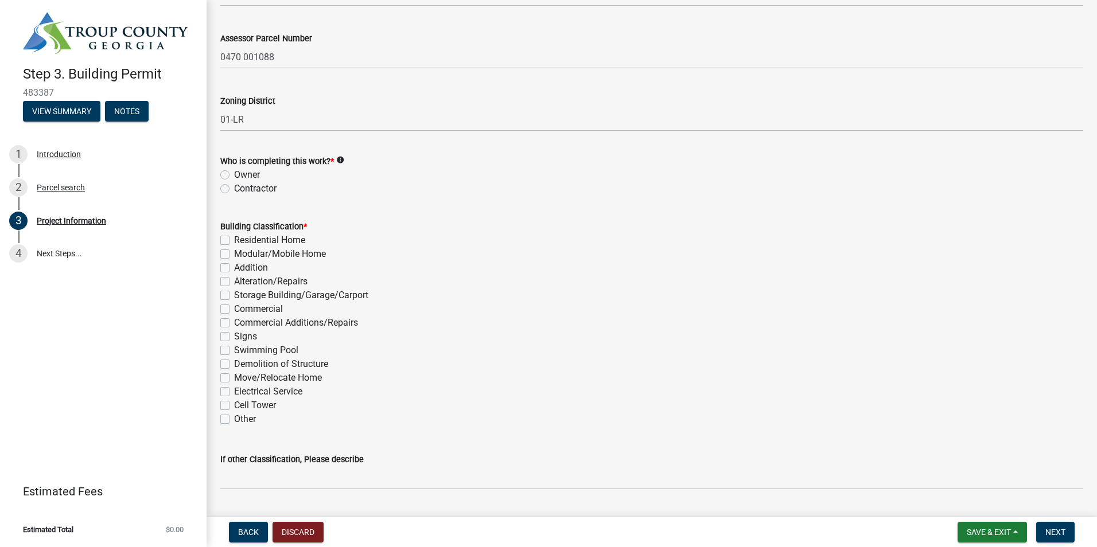
click at [234, 171] on label "Owner" at bounding box center [247, 175] width 26 height 14
click at [234, 171] on input "Owner" at bounding box center [237, 171] width 7 height 7
radio input "true"
click at [234, 346] on label "Swimming Pool" at bounding box center [266, 351] width 64 height 14
click at [234, 346] on input "Swimming Pool" at bounding box center [237, 347] width 7 height 7
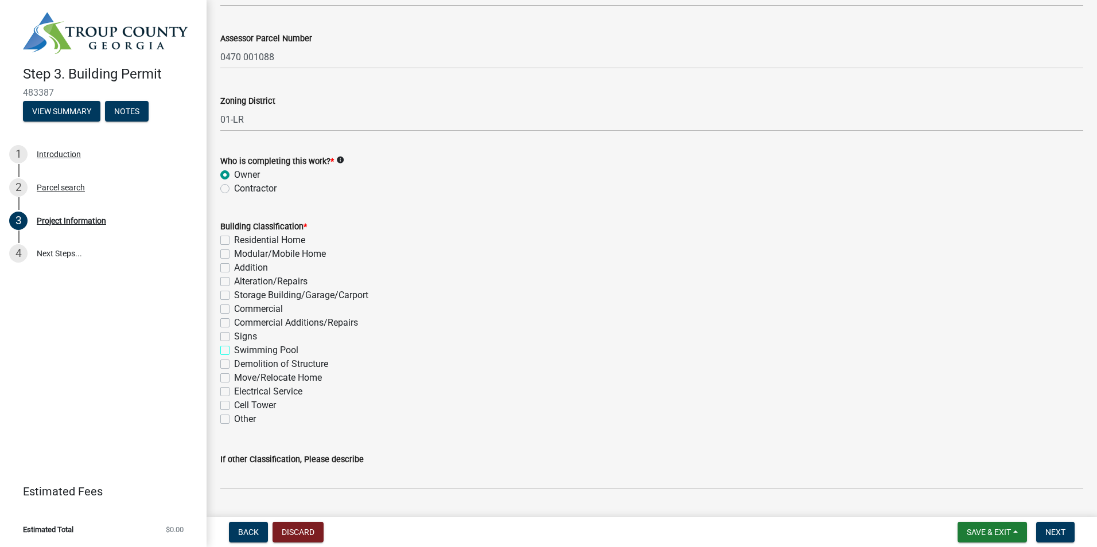
checkbox input "true"
checkbox input "false"
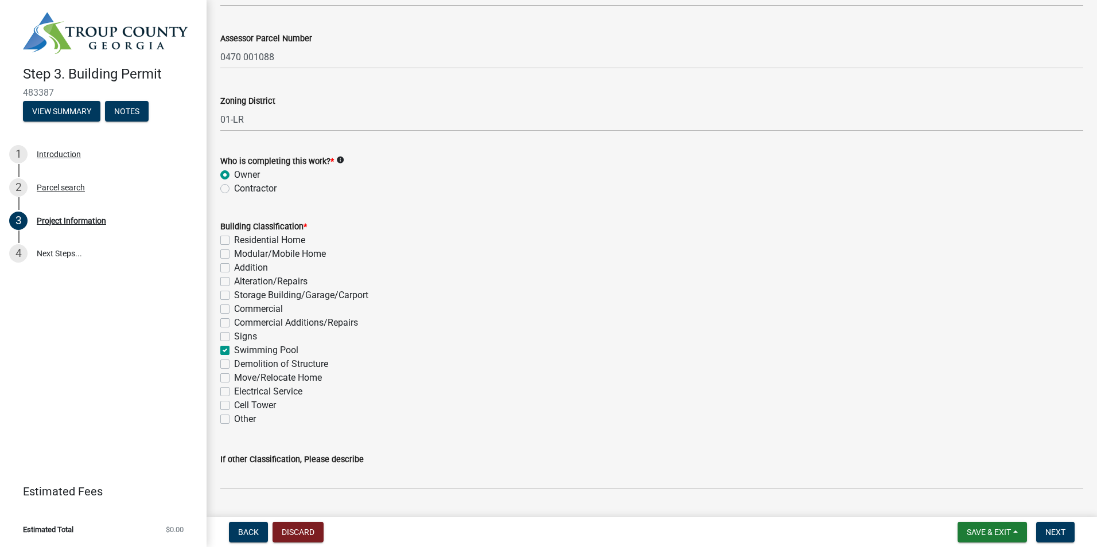
checkbox input "false"
checkbox input "true"
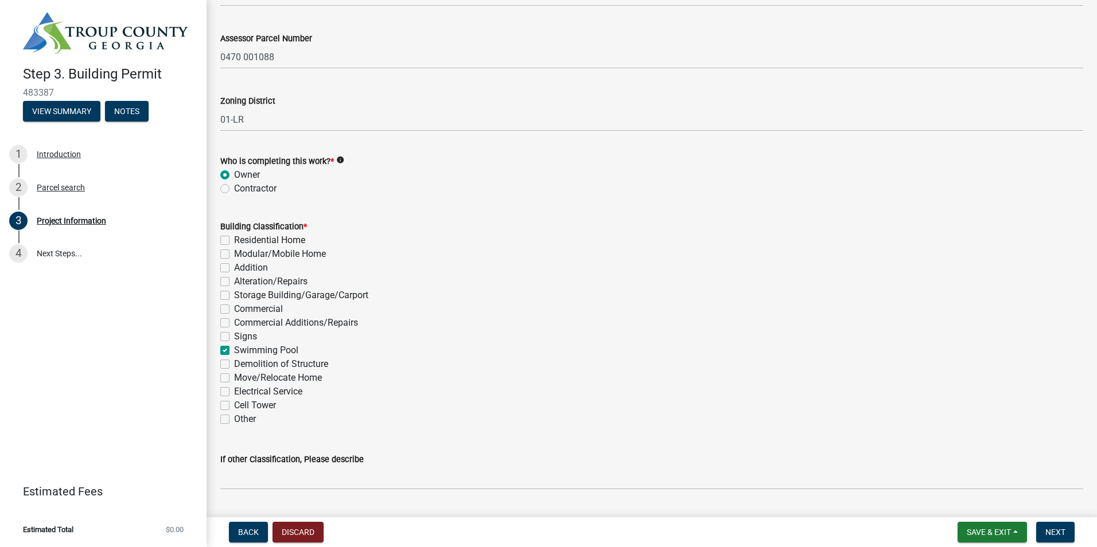
checkbox input "false"
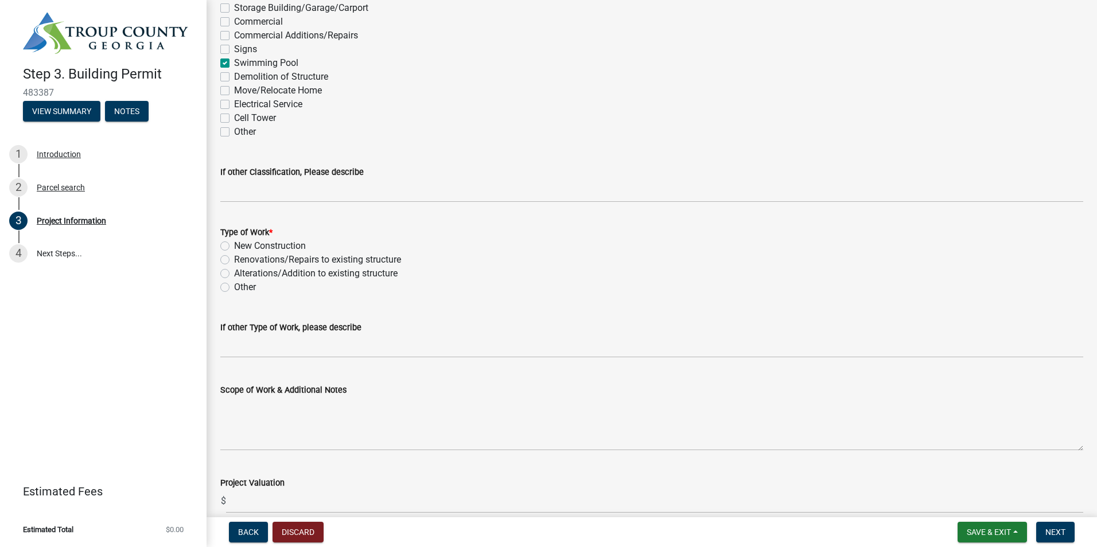
scroll to position [998, 0]
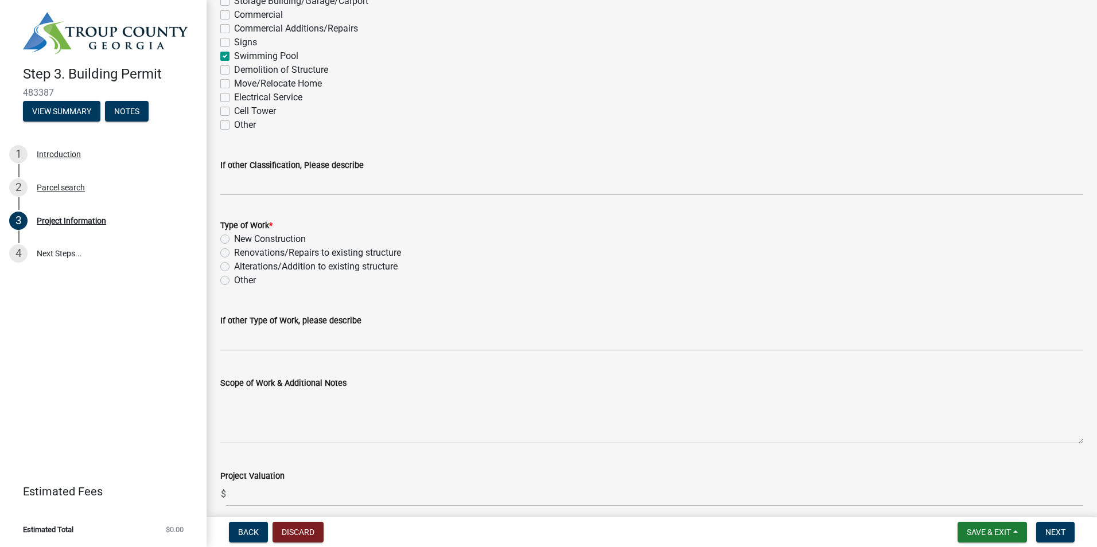
click at [234, 240] on label "New Construction" at bounding box center [270, 239] width 72 height 14
click at [234, 240] on input "New Construction" at bounding box center [237, 235] width 7 height 7
radio input "true"
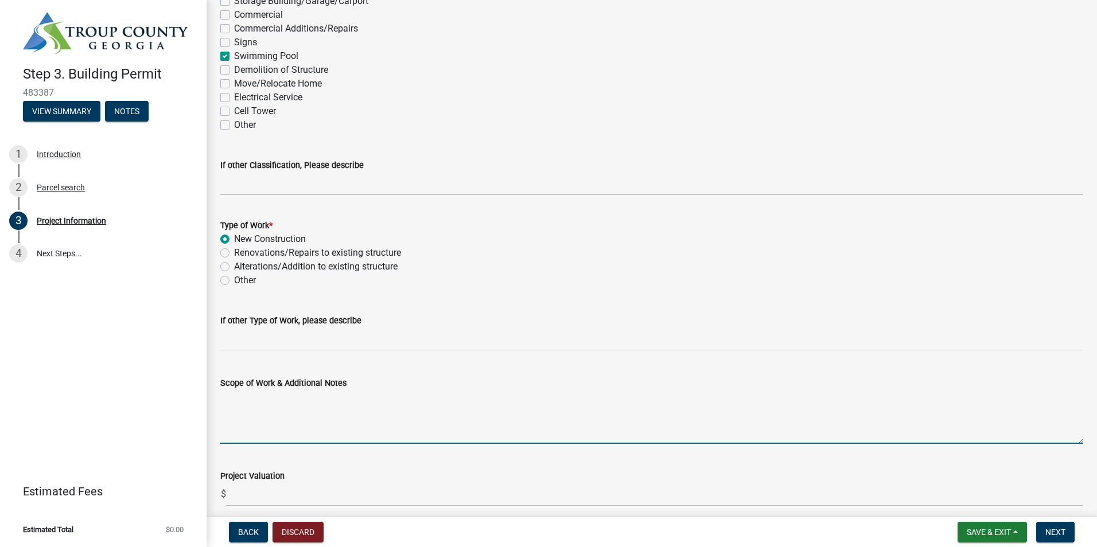
click at [228, 430] on textarea "Scope of Work & Additional Notes" at bounding box center [651, 417] width 863 height 54
drag, startPoint x: 524, startPoint y: 396, endPoint x: 208, endPoint y: 411, distance: 315.8
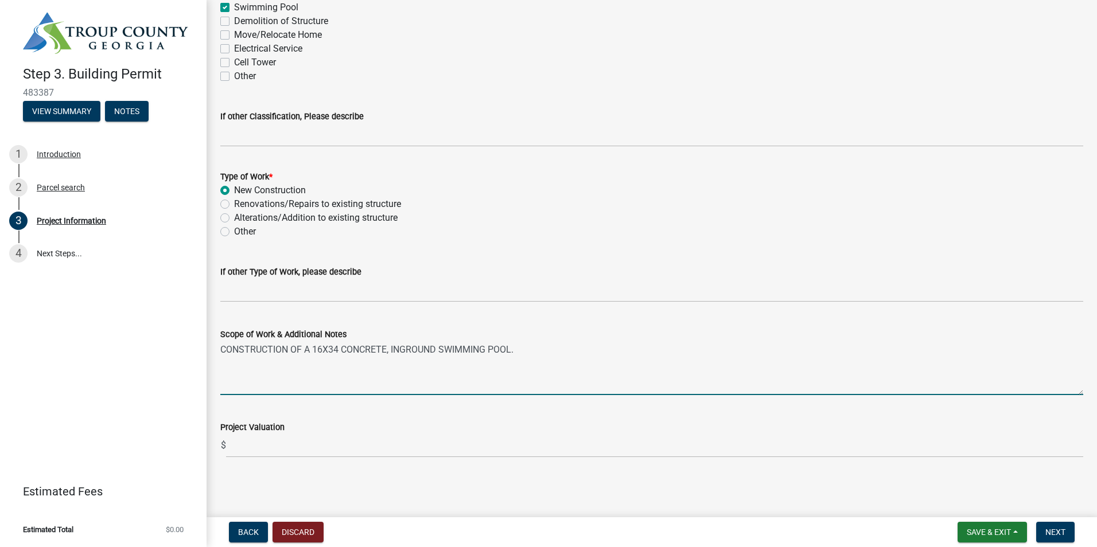
type textarea "CONSTRUCTION OF A 16X34 CONCRETE, INGROUND SWIMMING POOL."
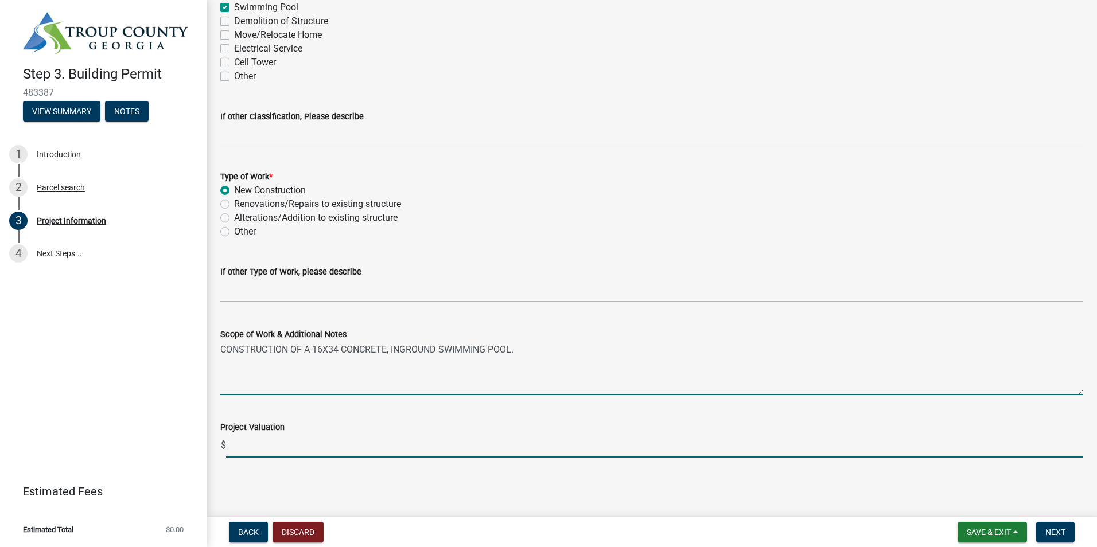
click at [243, 444] on input "text" at bounding box center [654, 446] width 857 height 24
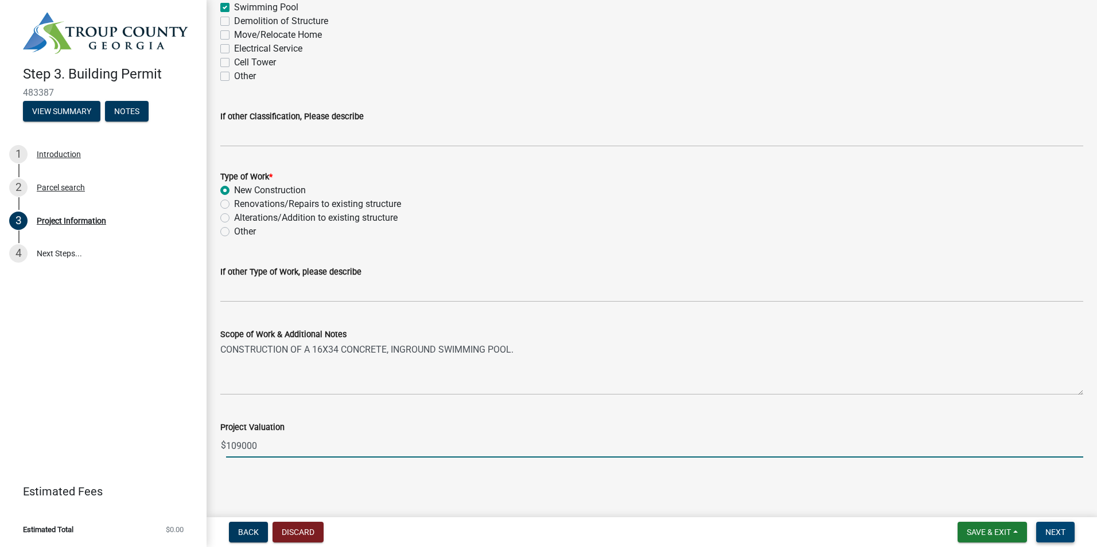
type input "109000"
click at [1055, 536] on span "Next" at bounding box center [1055, 532] width 20 height 9
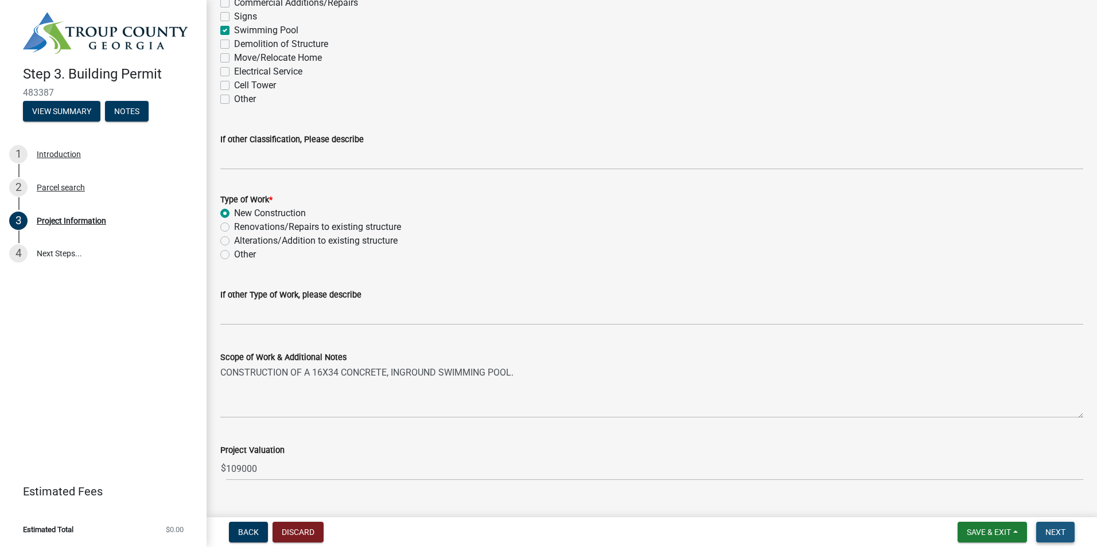
scroll to position [1070, 0]
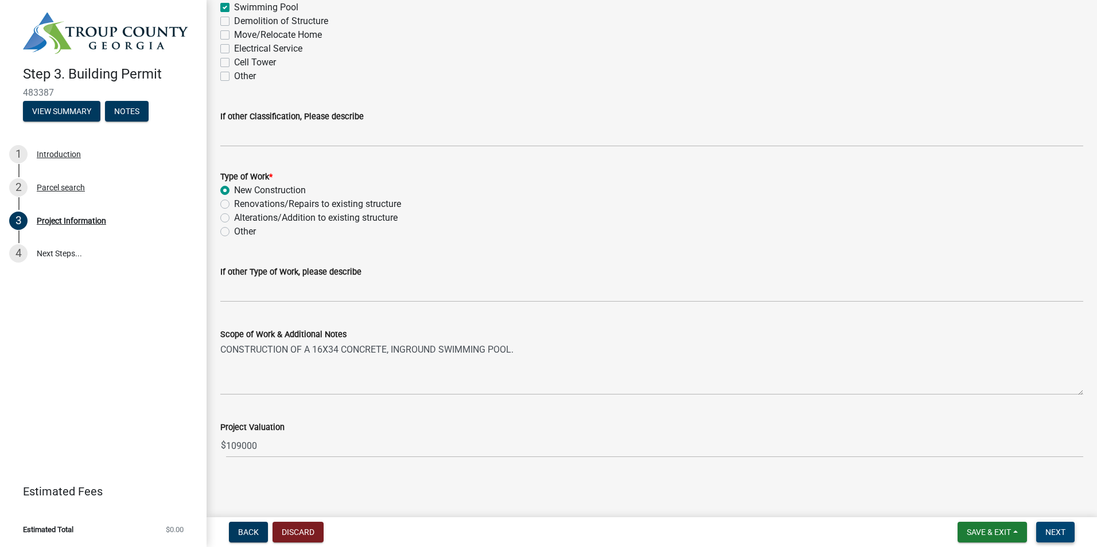
click at [1052, 529] on span "Next" at bounding box center [1055, 532] width 20 height 9
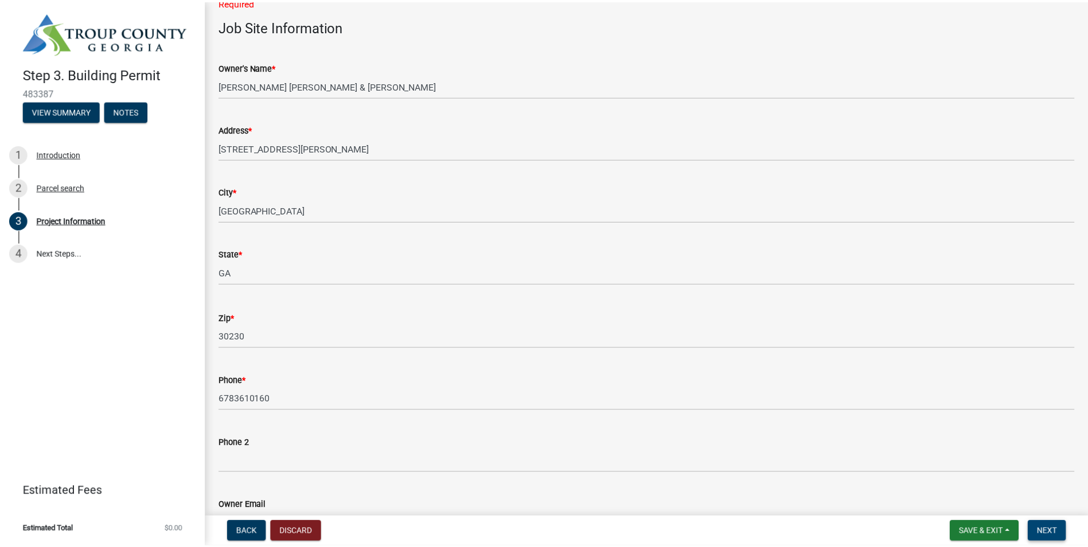
scroll to position [0, 0]
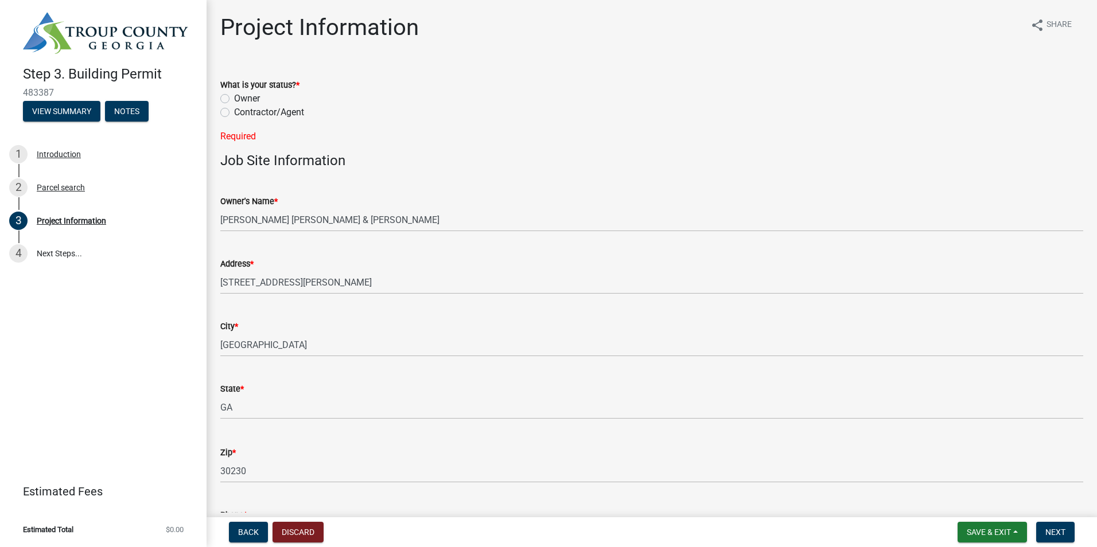
click at [234, 99] on label "Owner" at bounding box center [247, 99] width 26 height 14
click at [234, 99] on input "Owner" at bounding box center [237, 95] width 7 height 7
radio input "true"
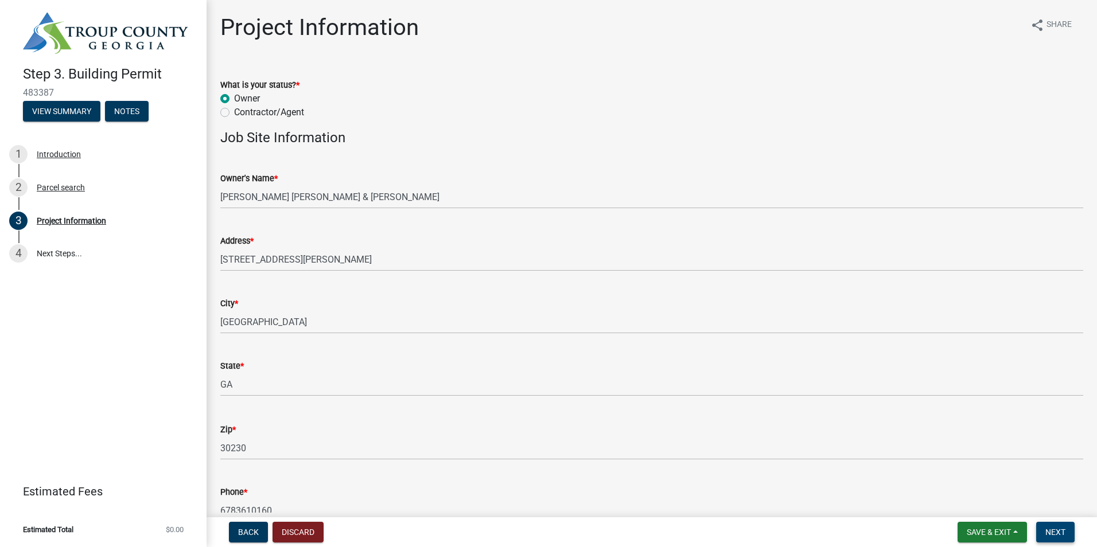
click at [1064, 536] on span "Next" at bounding box center [1055, 532] width 20 height 9
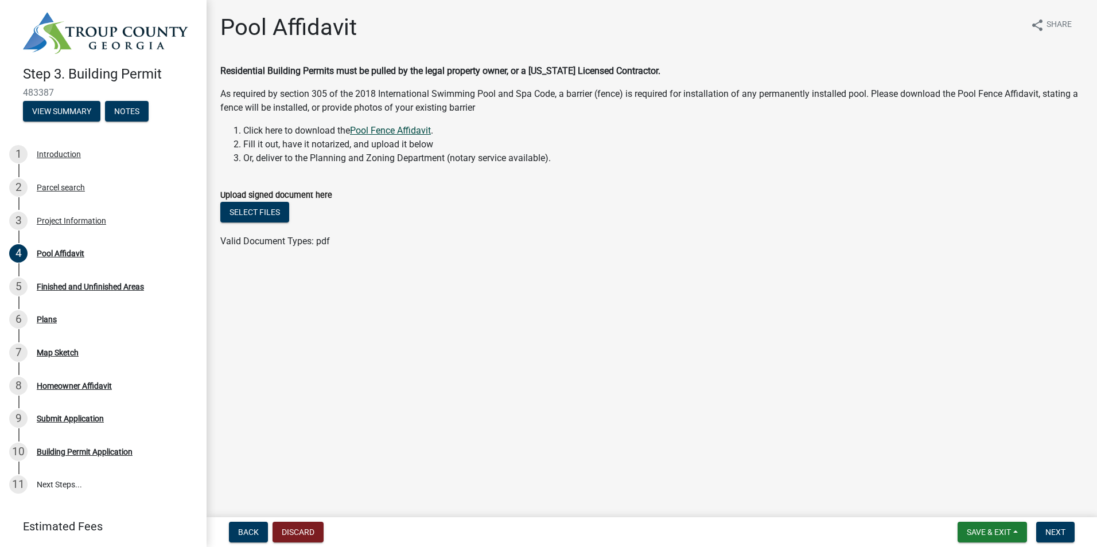
click at [387, 134] on link "Pool Fence Affidavit" at bounding box center [390, 130] width 81 height 11
click at [988, 532] on span "Save & Exit" at bounding box center [988, 532] width 44 height 9
click at [964, 496] on button "Save & Exit" at bounding box center [981, 503] width 92 height 28
